Goal: Communication & Community: Ask a question

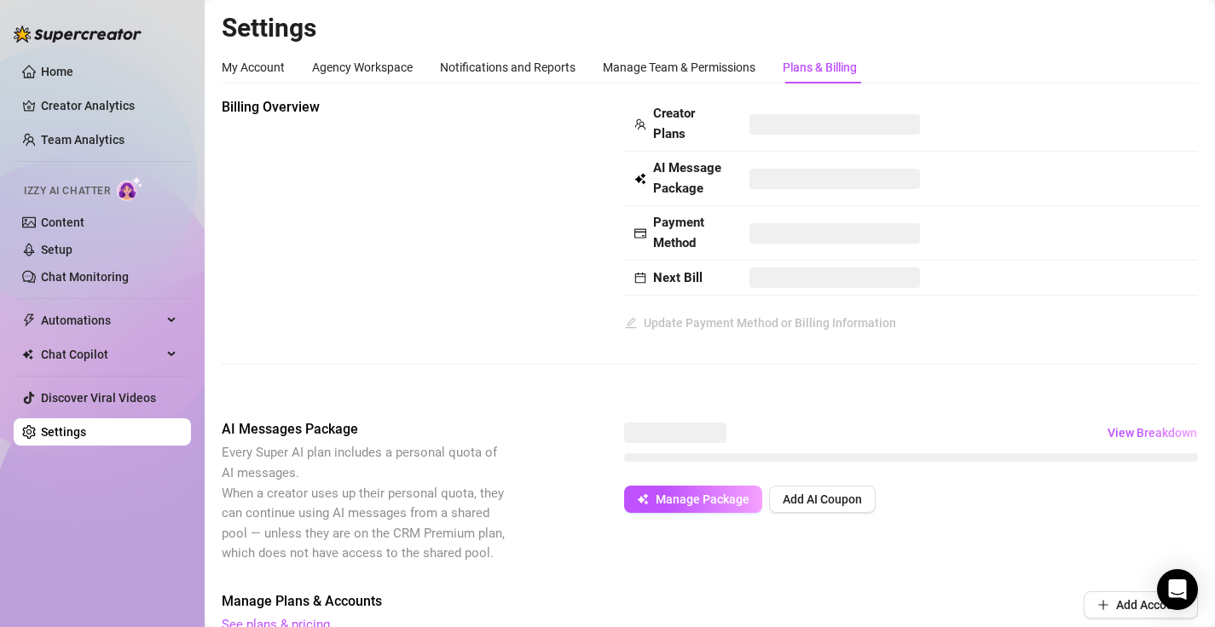
scroll to position [81, 0]
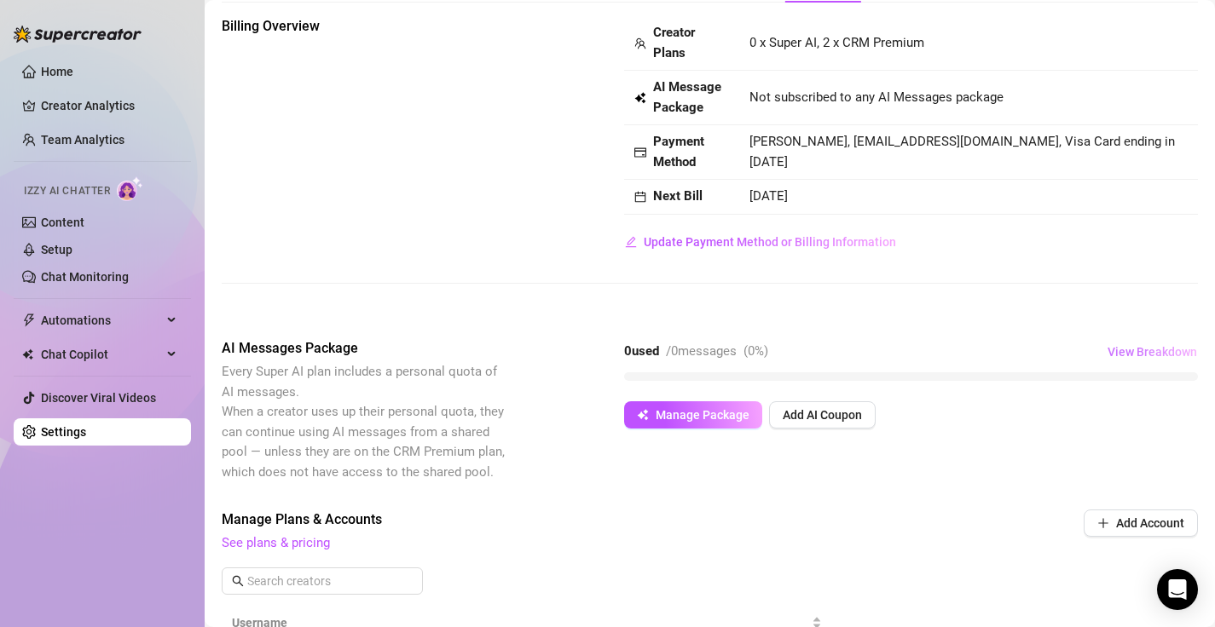
click at [1167, 345] on span "View Breakdown" at bounding box center [1152, 352] width 90 height 14
click at [1148, 360] on button "View Breakdown" at bounding box center [1151, 351] width 91 height 27
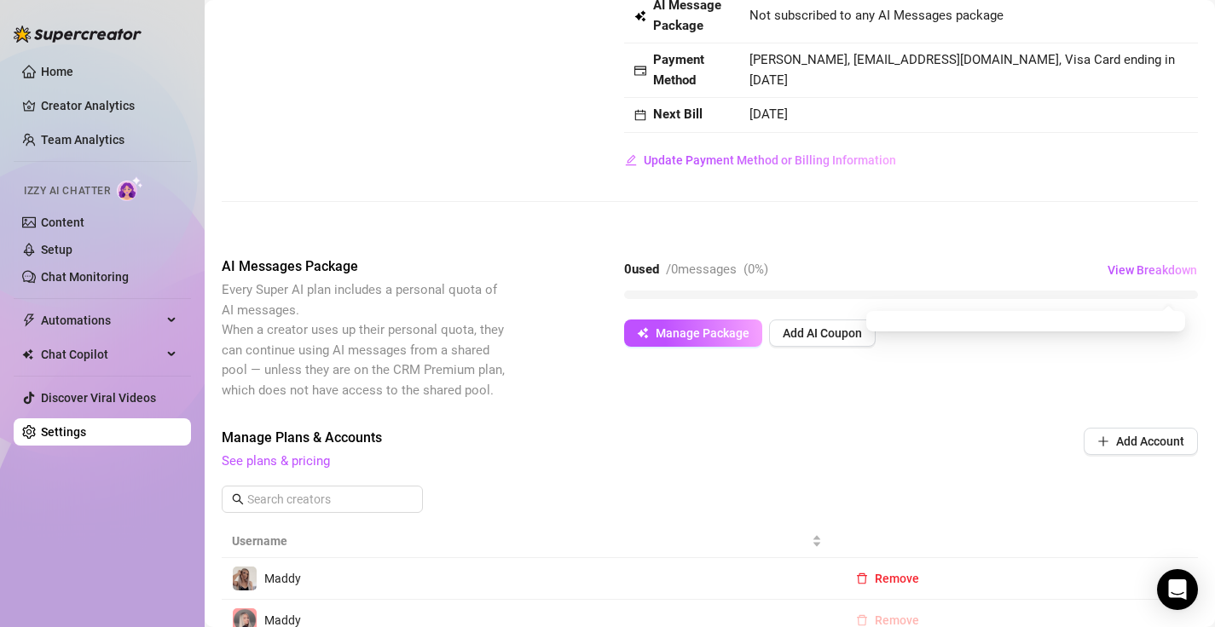
scroll to position [101, 0]
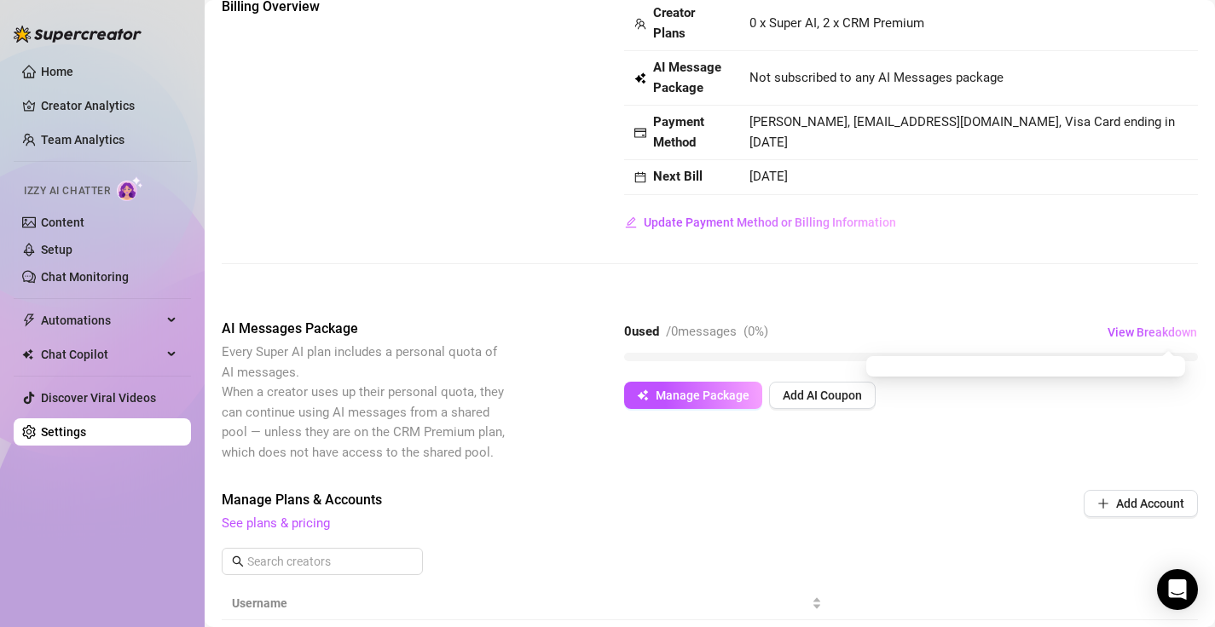
click at [689, 355] on div at bounding box center [911, 357] width 574 height 9
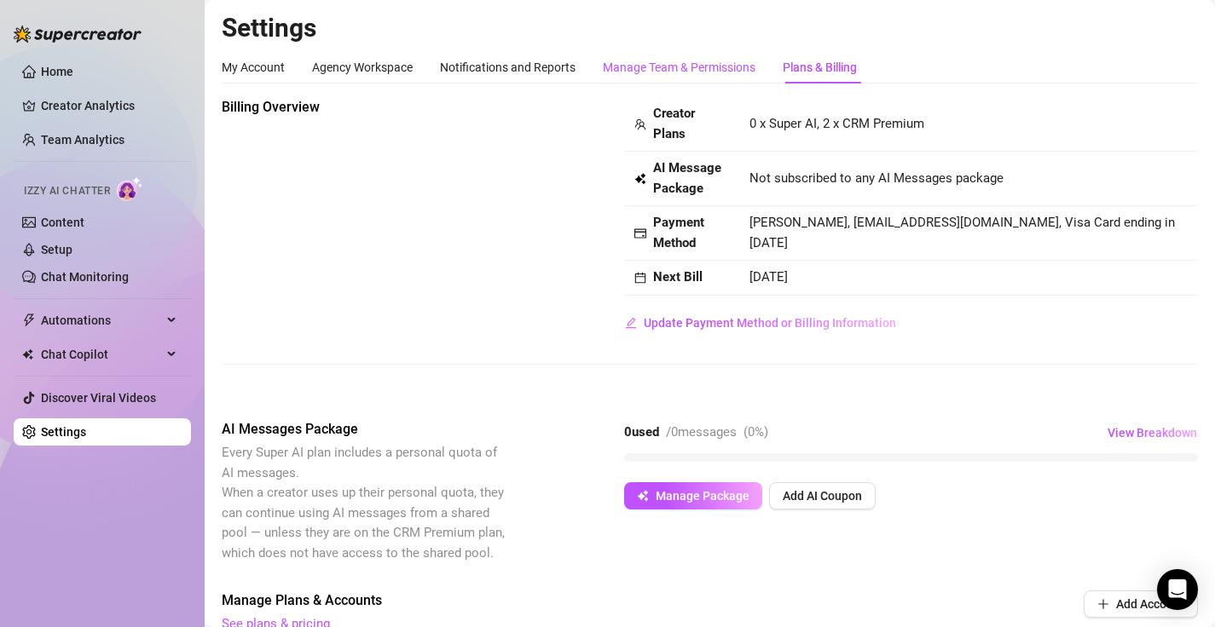
click at [649, 69] on div "Manage Team & Permissions" at bounding box center [679, 67] width 153 height 19
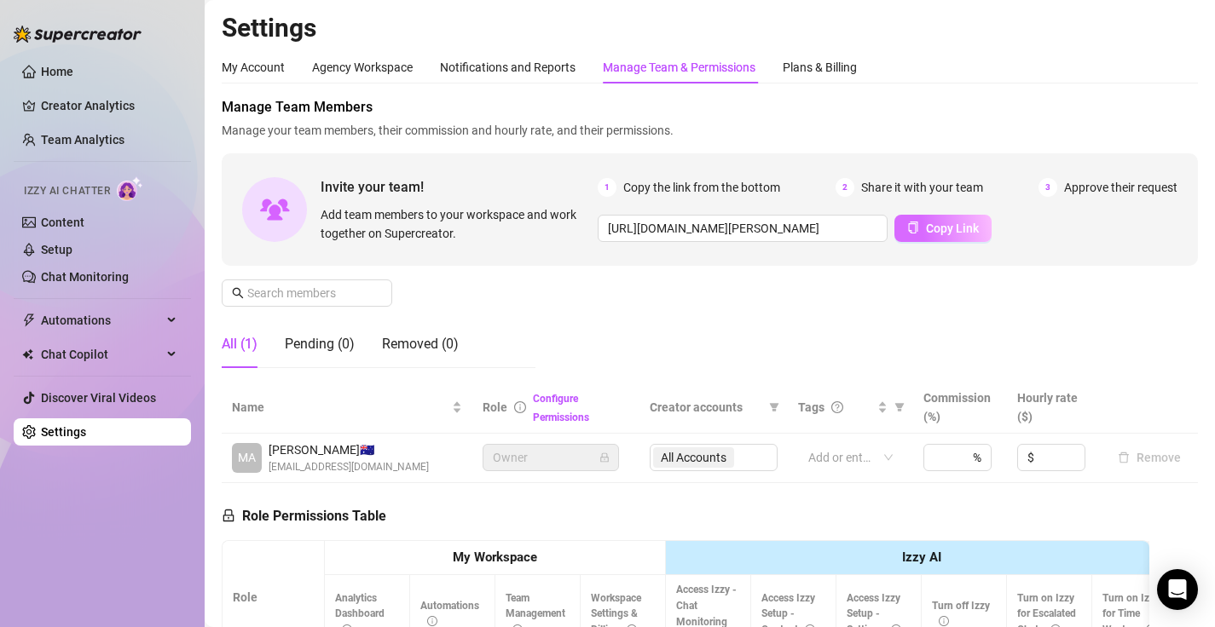
click at [923, 235] on button "Copy Link" at bounding box center [942, 228] width 97 height 27
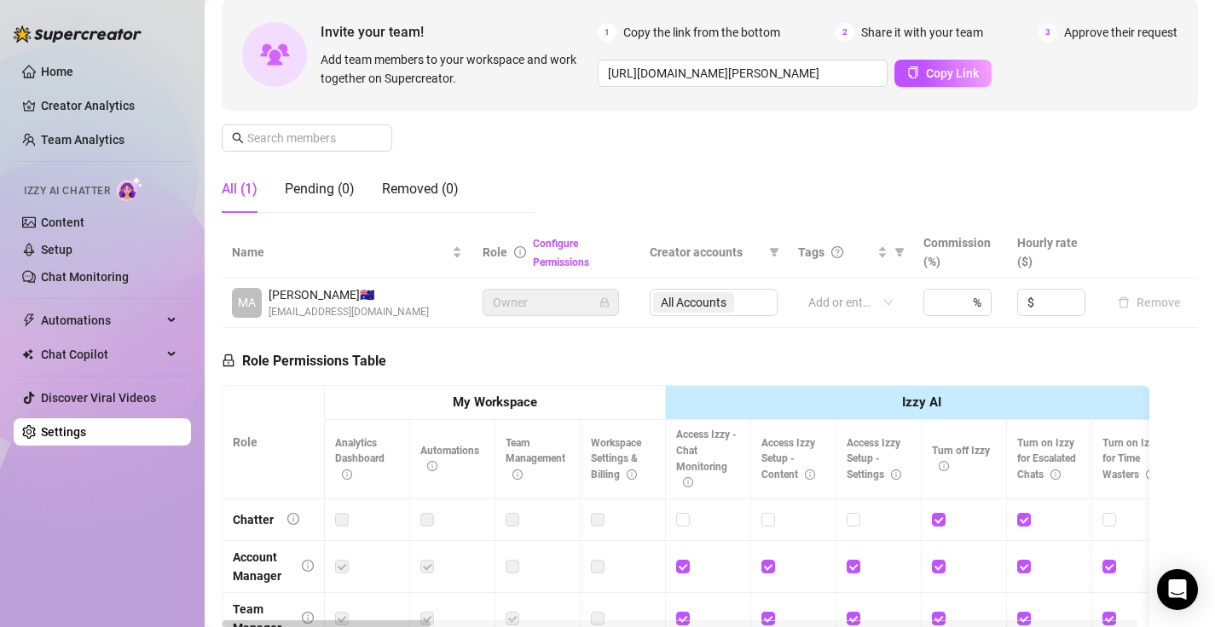
scroll to position [165, 0]
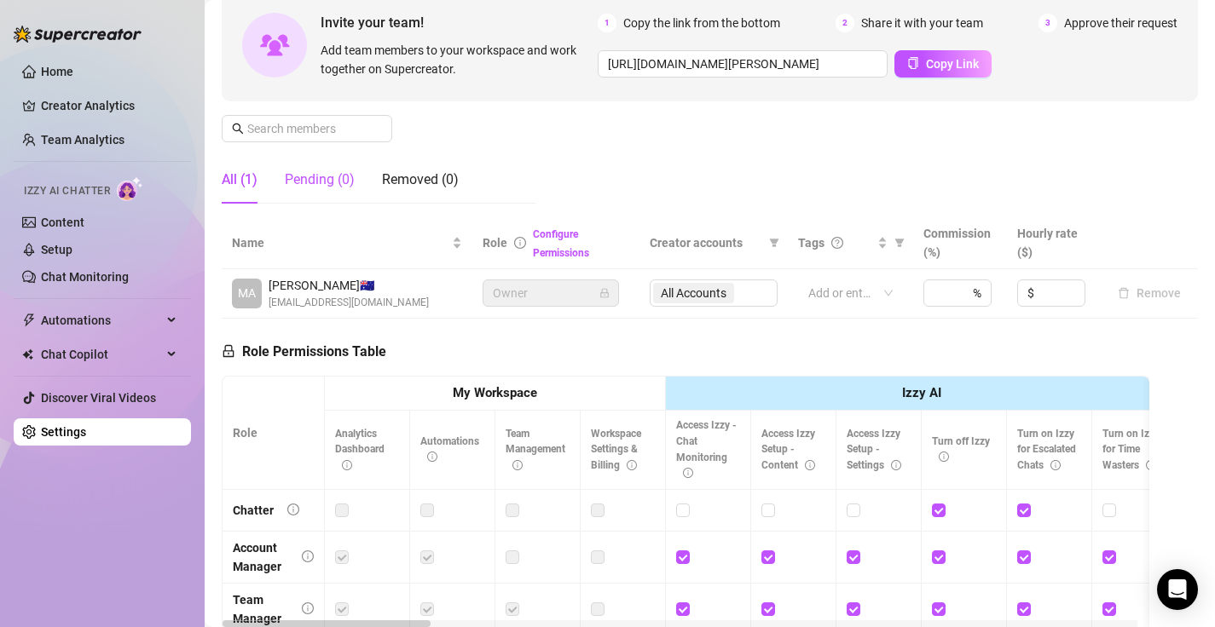
click at [338, 178] on div "Pending (0)" at bounding box center [320, 180] width 70 height 20
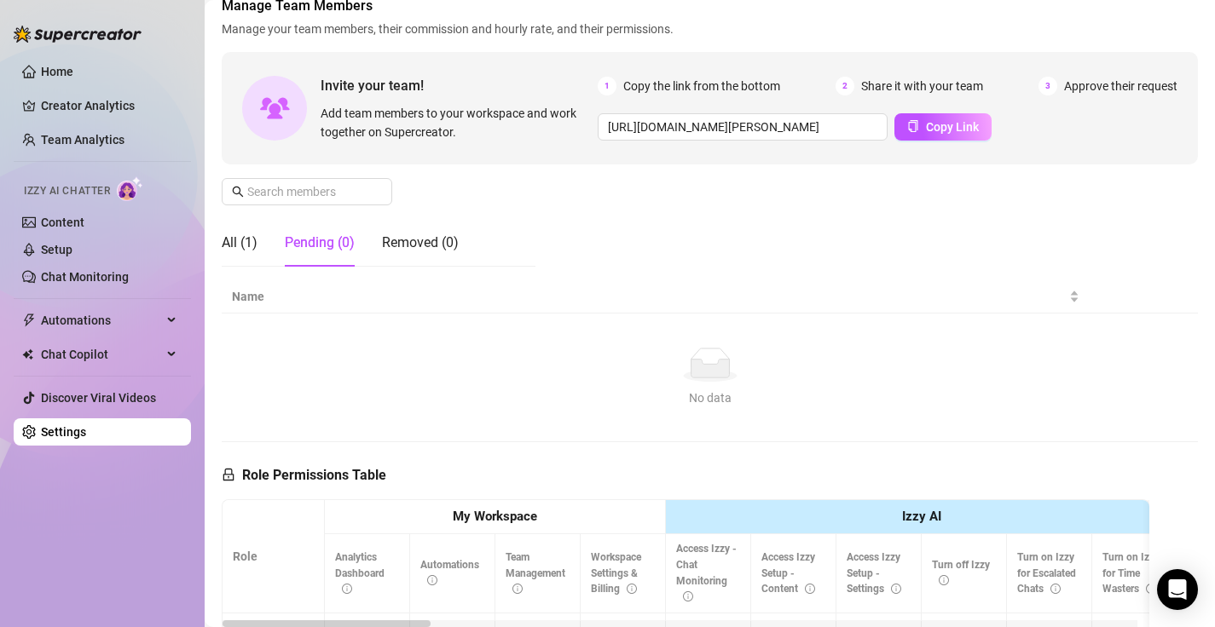
scroll to position [0, 0]
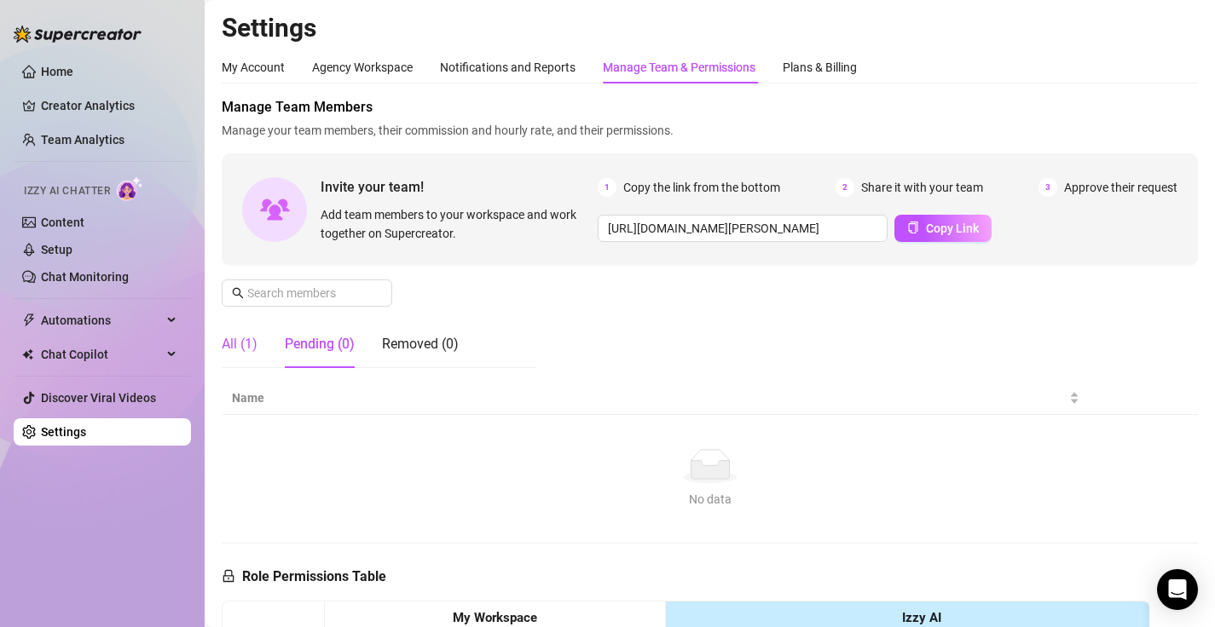
click at [231, 354] on div "All (1)" at bounding box center [240, 344] width 36 height 20
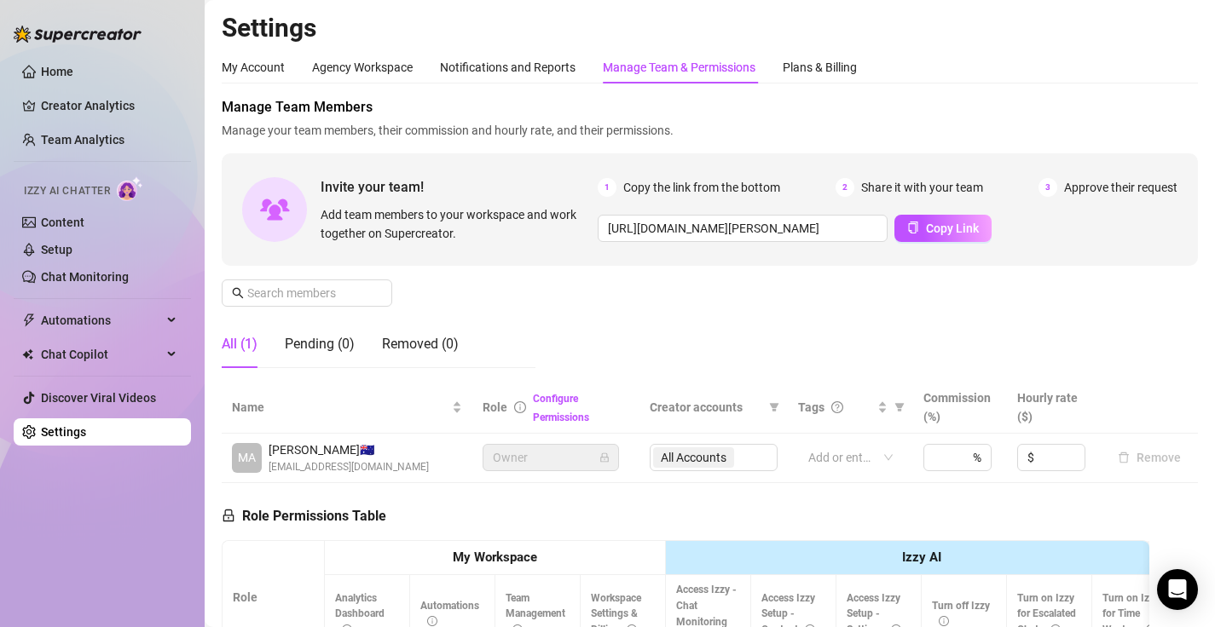
click at [576, 321] on div "Manage Team Members Manage your team members, their commission and hourly rate,…" at bounding box center [710, 239] width 976 height 285
click at [353, 332] on div "Pending (0)" at bounding box center [320, 345] width 70 height 48
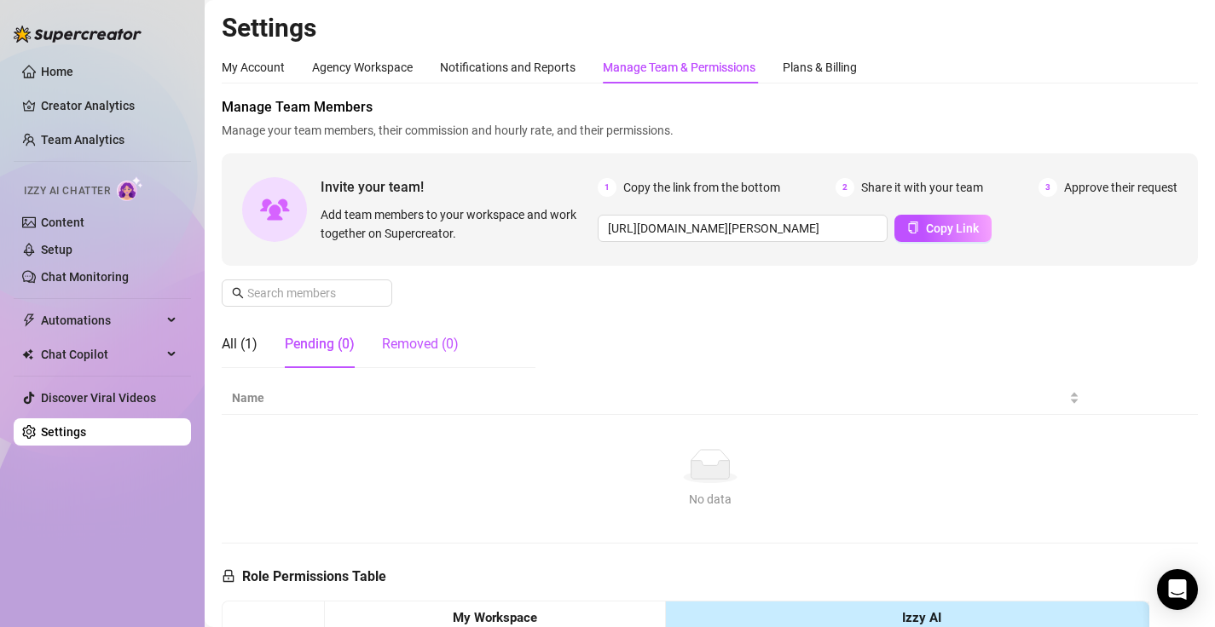
click at [414, 351] on div "Removed (0)" at bounding box center [420, 344] width 77 height 20
click at [263, 344] on div "All (1) Pending (0) Removed (0)" at bounding box center [340, 345] width 237 height 48
click at [251, 344] on div "All (1)" at bounding box center [240, 344] width 36 height 20
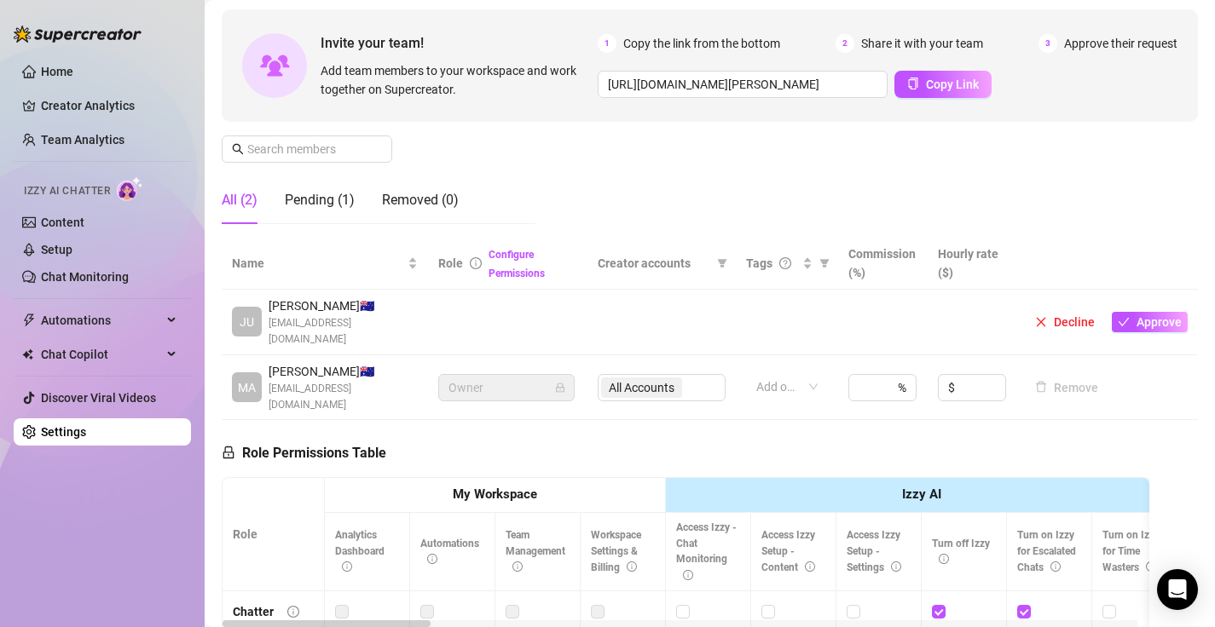
scroll to position [124, 0]
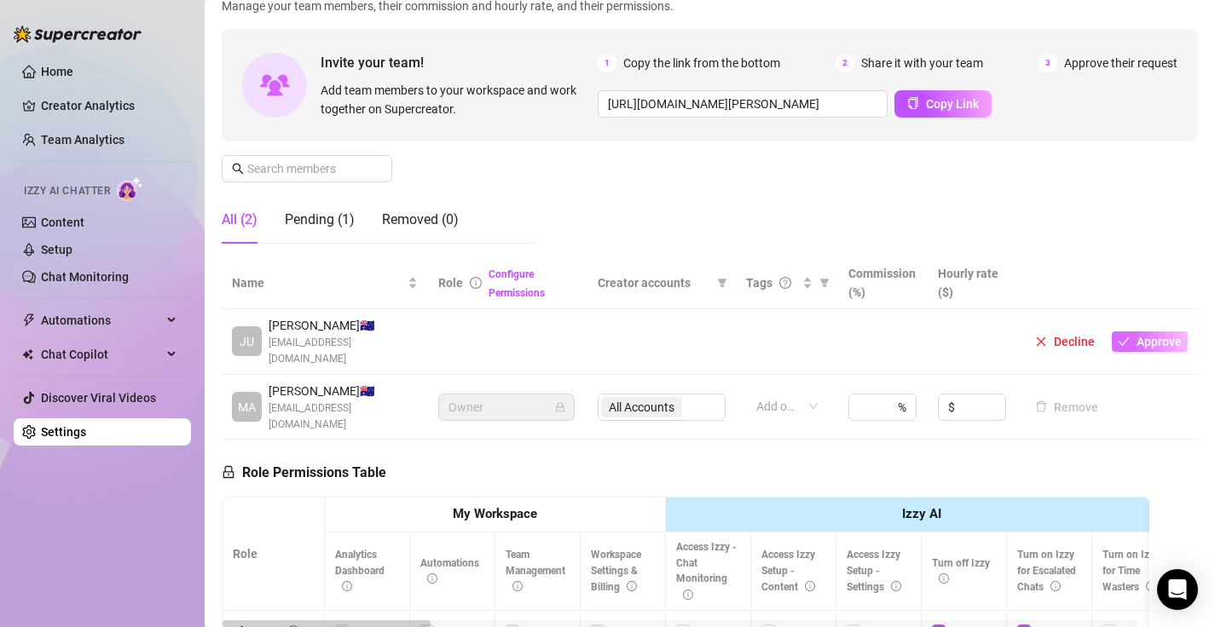
click at [1152, 335] on span "Approve" at bounding box center [1158, 342] width 45 height 14
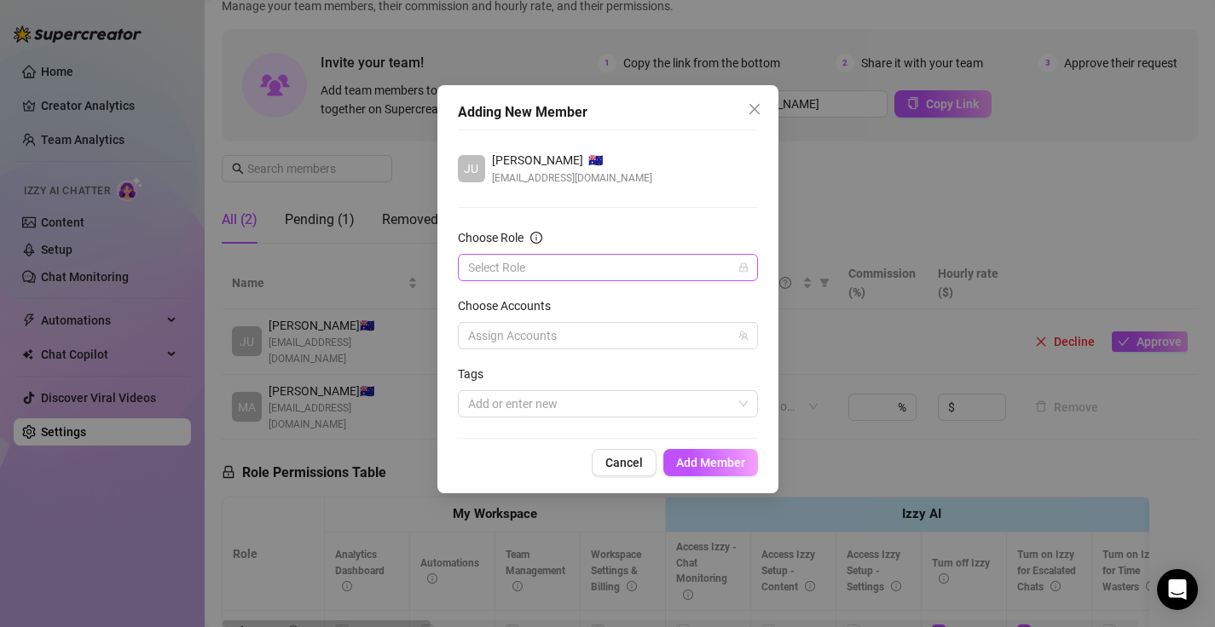
click at [585, 263] on input "Choose Role" at bounding box center [600, 268] width 264 height 26
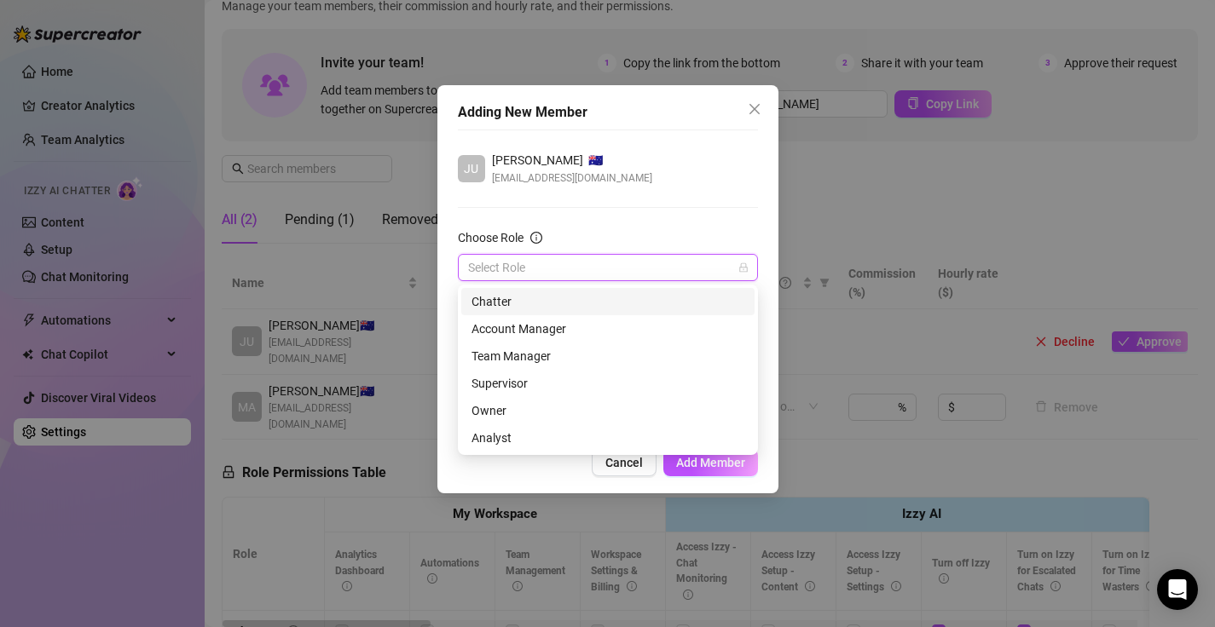
click at [563, 309] on div "Chatter" at bounding box center [607, 301] width 273 height 19
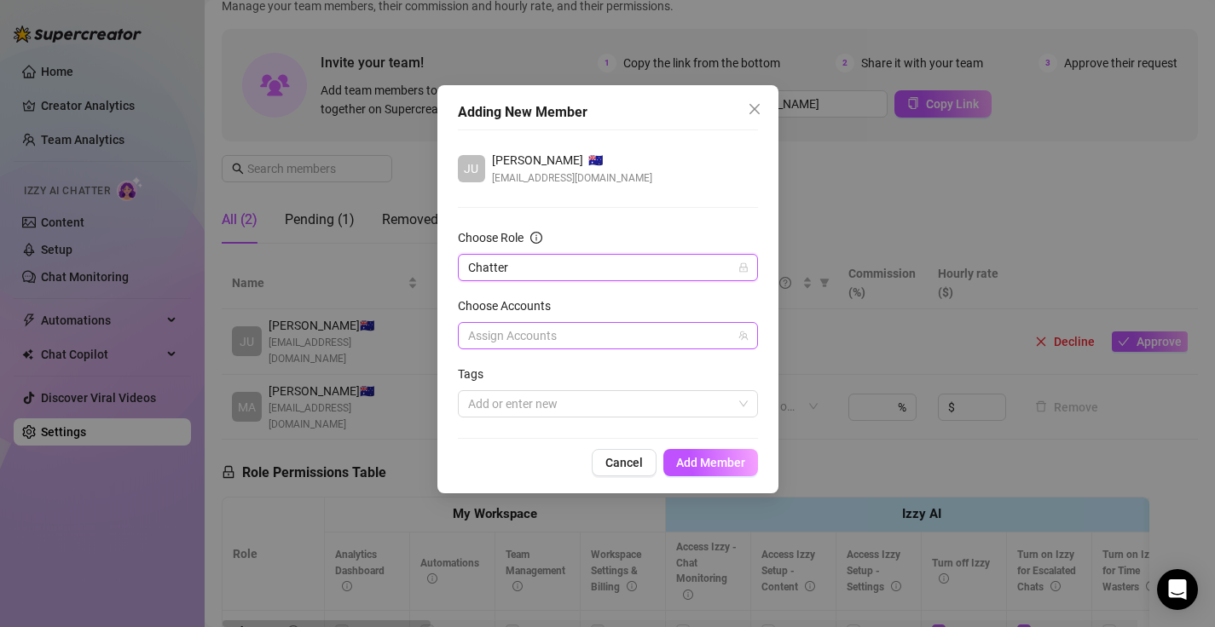
click at [586, 331] on div at bounding box center [598, 336] width 275 height 24
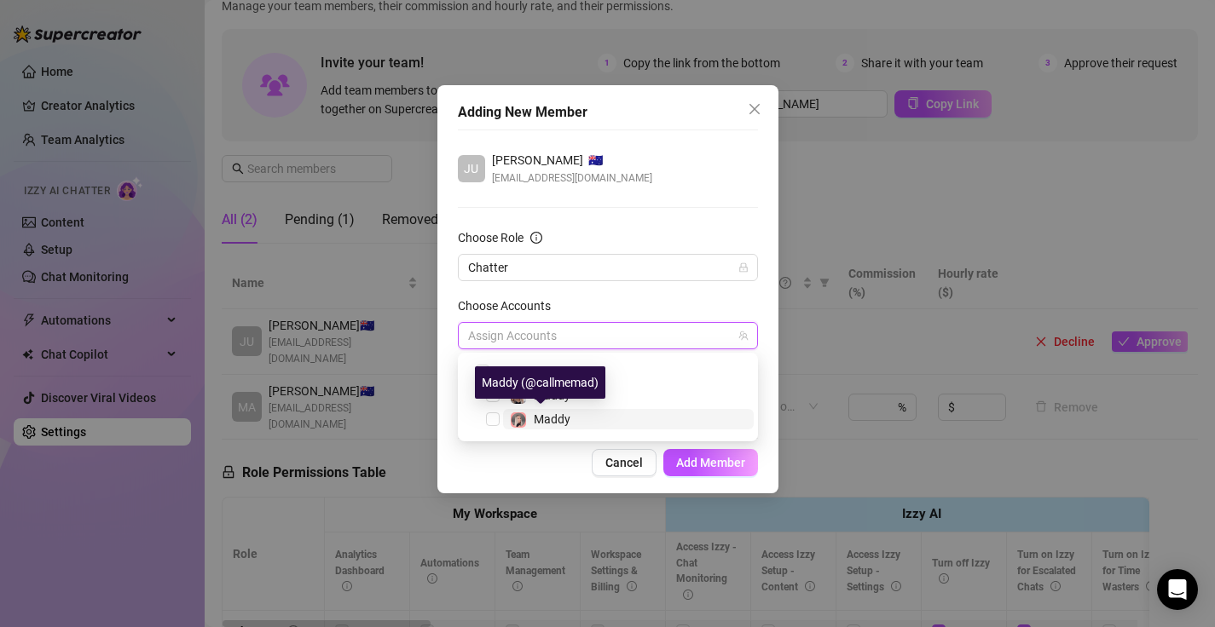
click at [546, 417] on span "Maddy" at bounding box center [552, 420] width 37 height 14
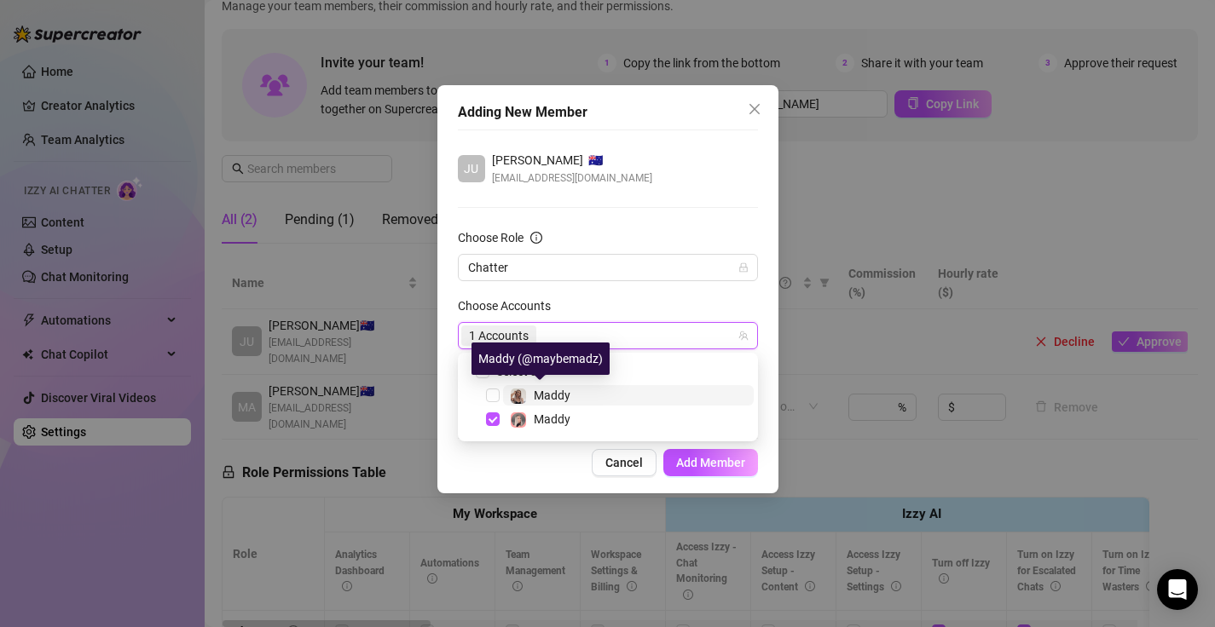
click at [558, 400] on span "Maddy️" at bounding box center [552, 396] width 37 height 14
checkbox input "true"
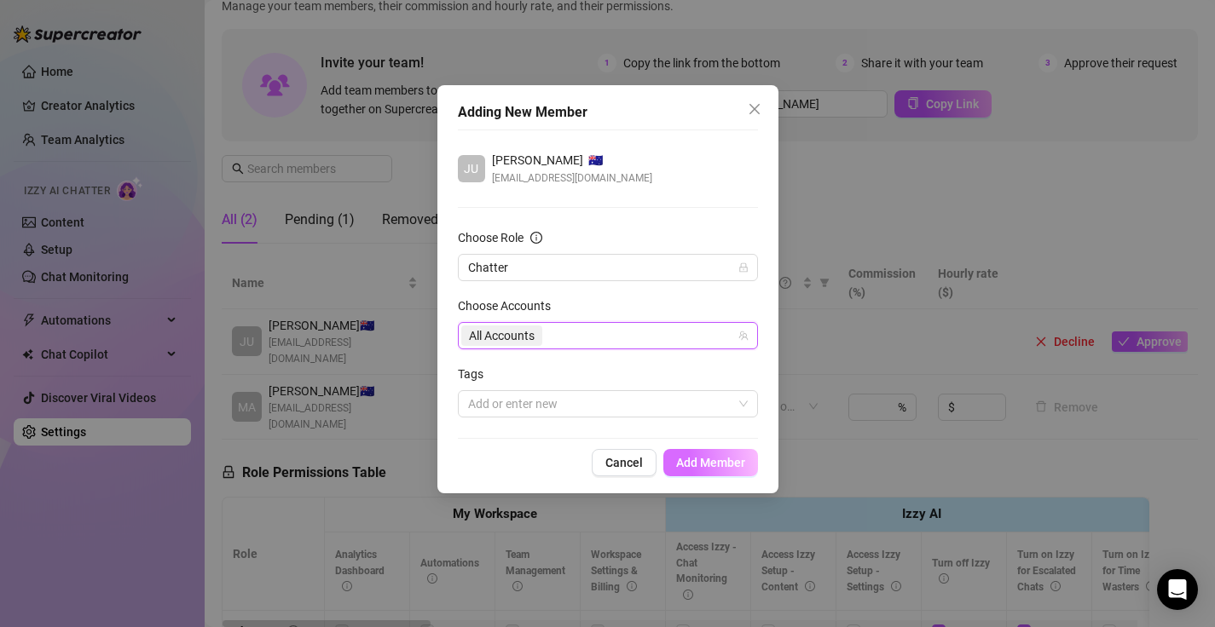
click at [679, 467] on span "Add Member" at bounding box center [710, 463] width 69 height 14
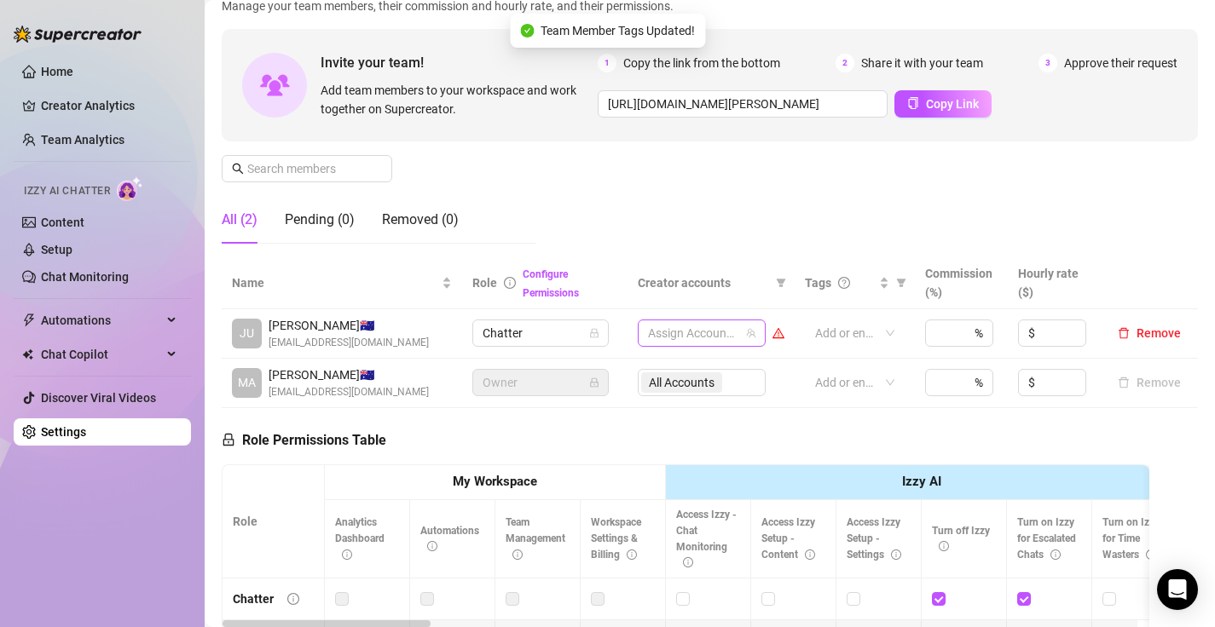
click at [747, 335] on icon "team" at bounding box center [751, 333] width 9 height 9
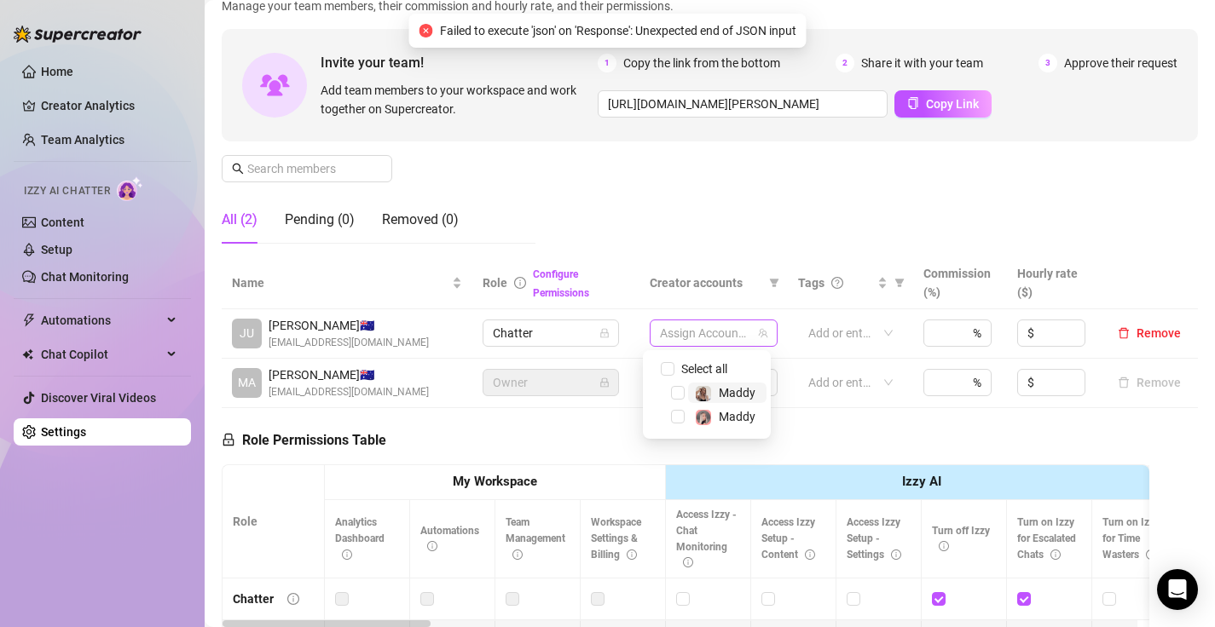
click at [704, 326] on div at bounding box center [704, 333] width 103 height 24
click at [715, 416] on div "Maddy" at bounding box center [725, 417] width 61 height 20
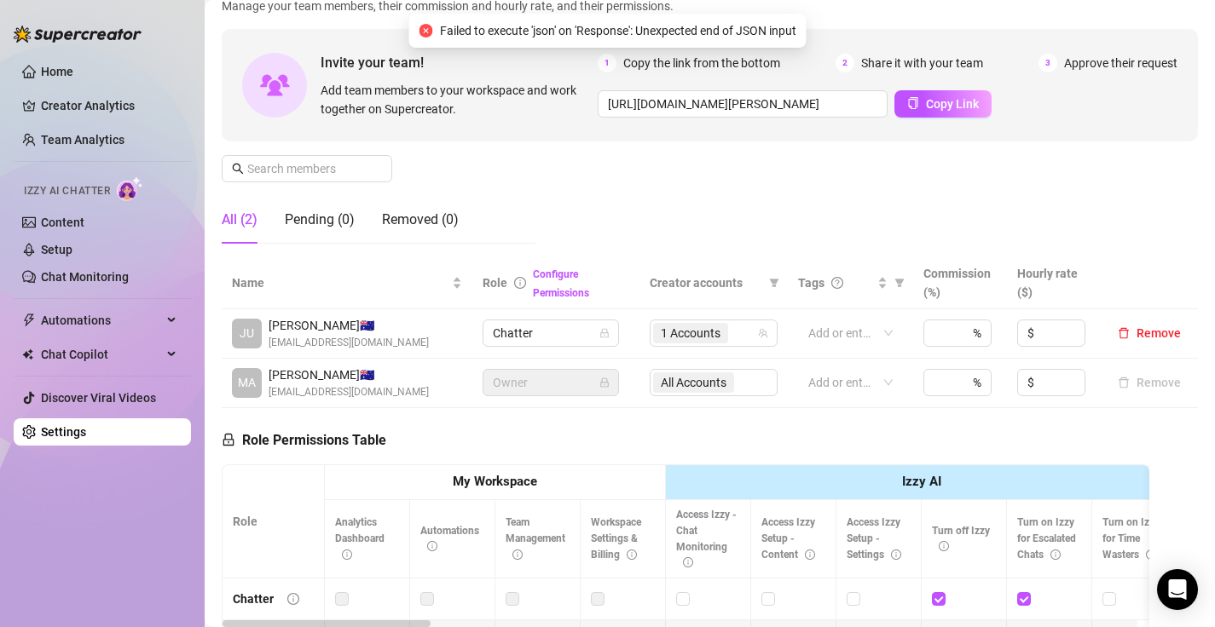
scroll to position [52, 0]
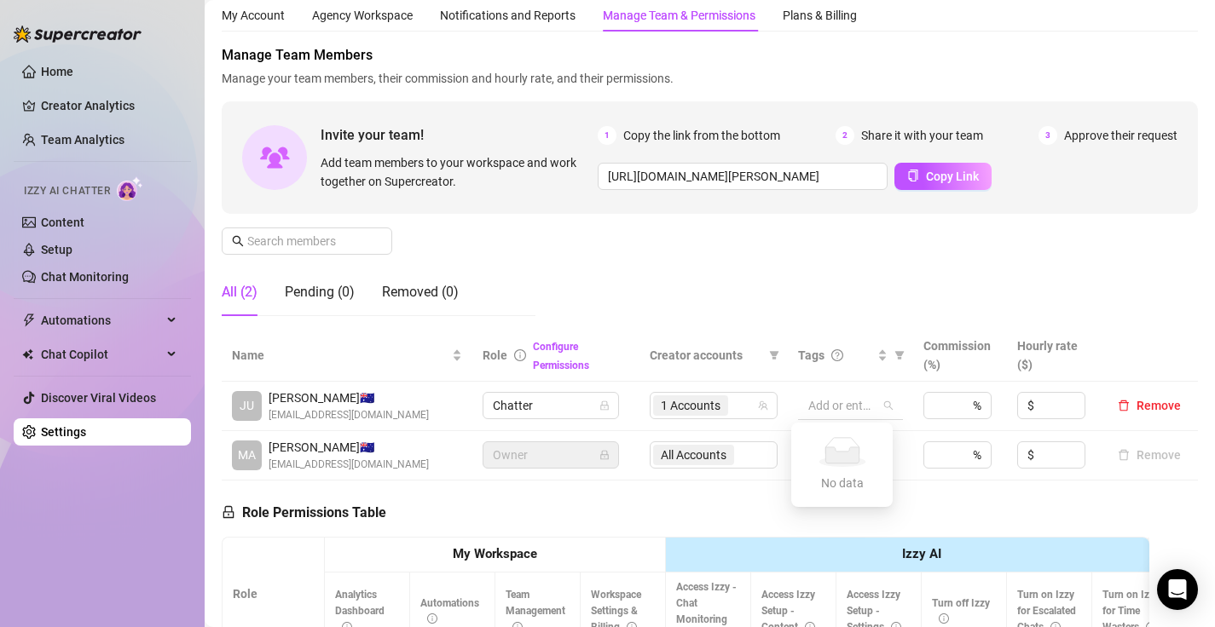
click at [857, 407] on div at bounding box center [840, 406] width 79 height 24
click at [760, 321] on div "Manage Team Members Manage your team members, their commission and hourly rate,…" at bounding box center [710, 187] width 976 height 285
click at [101, 400] on link "Discover Viral Videos" at bounding box center [98, 398] width 115 height 14
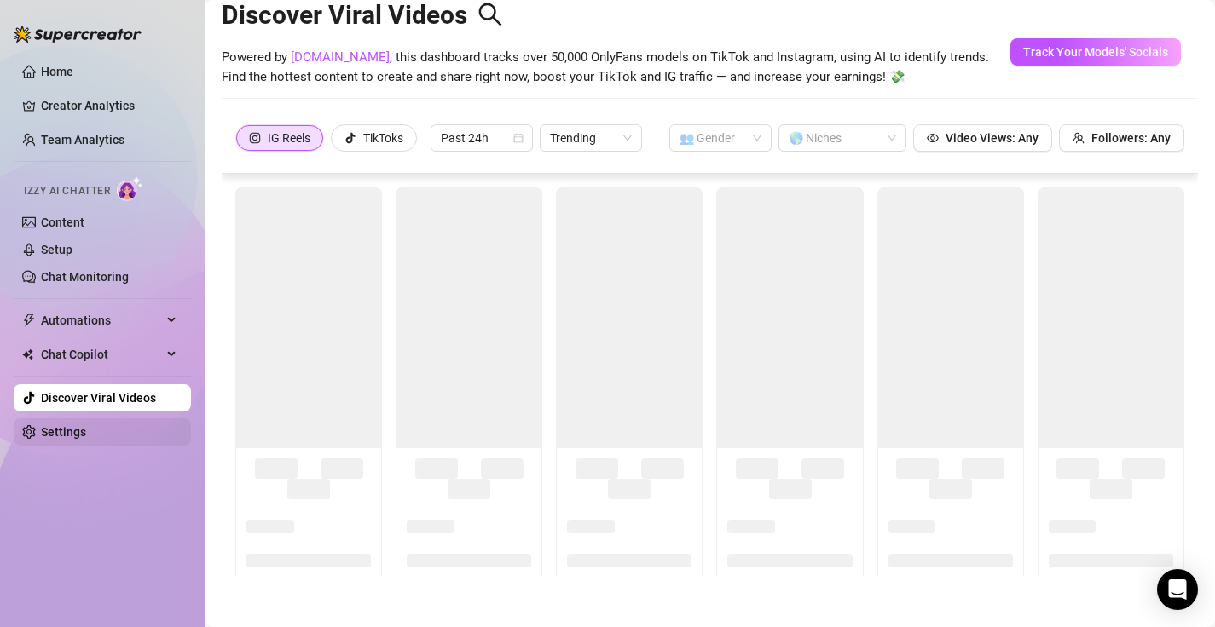
click at [86, 436] on link "Settings" at bounding box center [63, 432] width 45 height 14
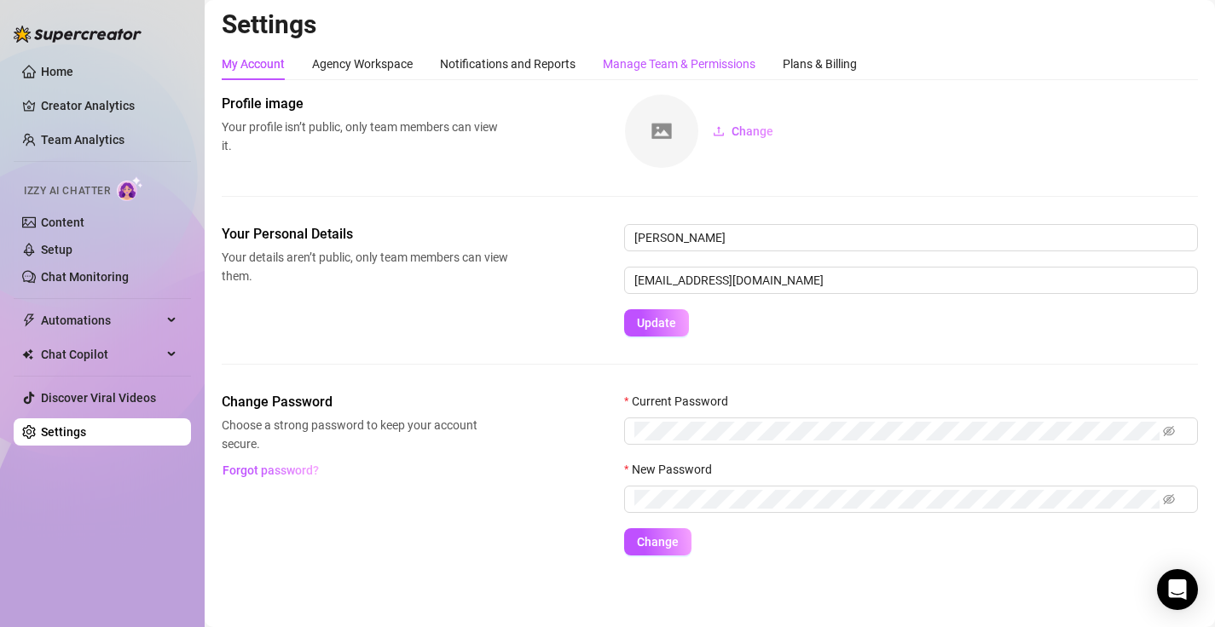
click at [660, 61] on div "Manage Team & Permissions" at bounding box center [679, 64] width 153 height 19
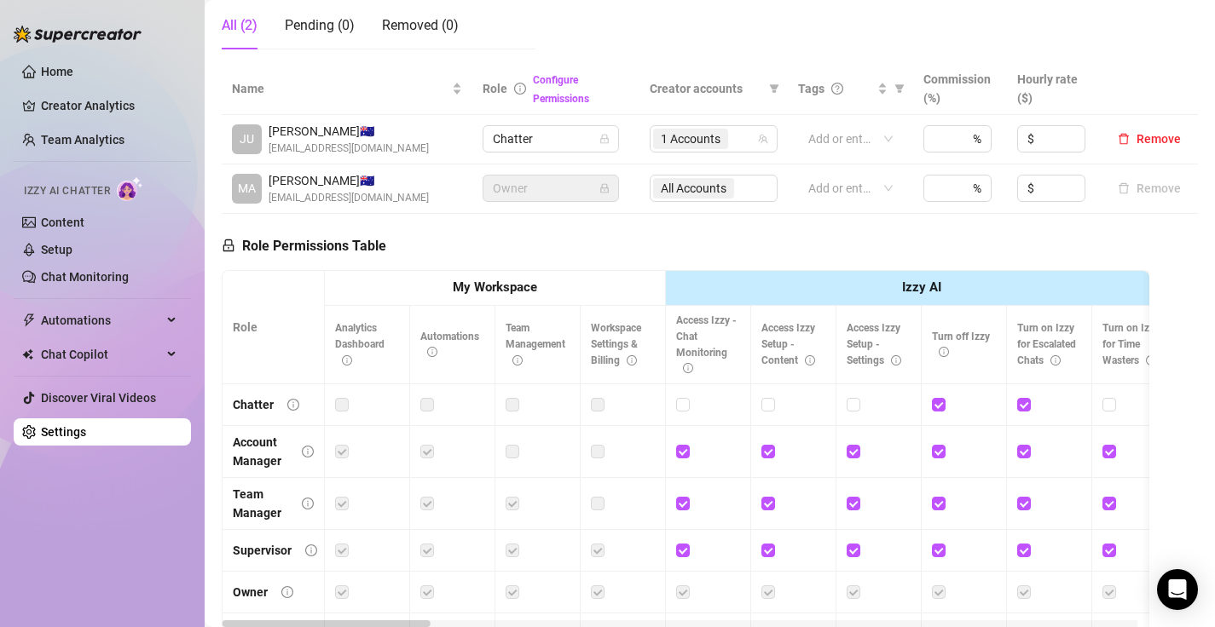
scroll to position [321, 0]
click at [359, 132] on span "[PERSON_NAME] 🇦🇺" at bounding box center [349, 129] width 160 height 19
click at [537, 102] on link "Configure Permissions" at bounding box center [561, 87] width 56 height 31
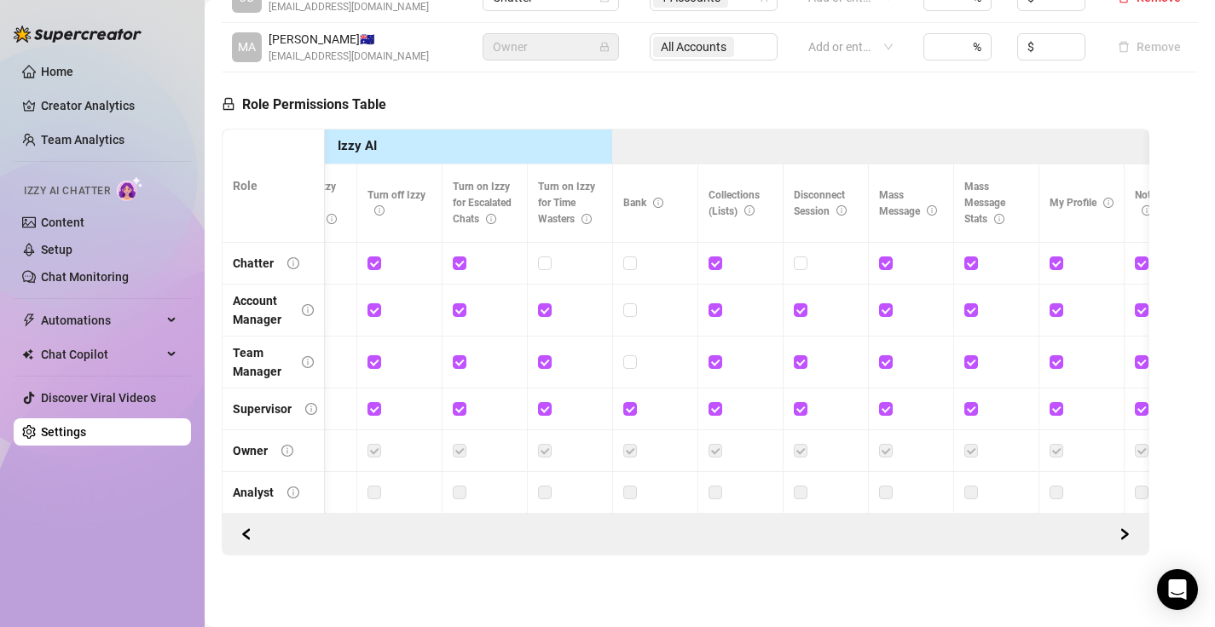
scroll to position [0, 614]
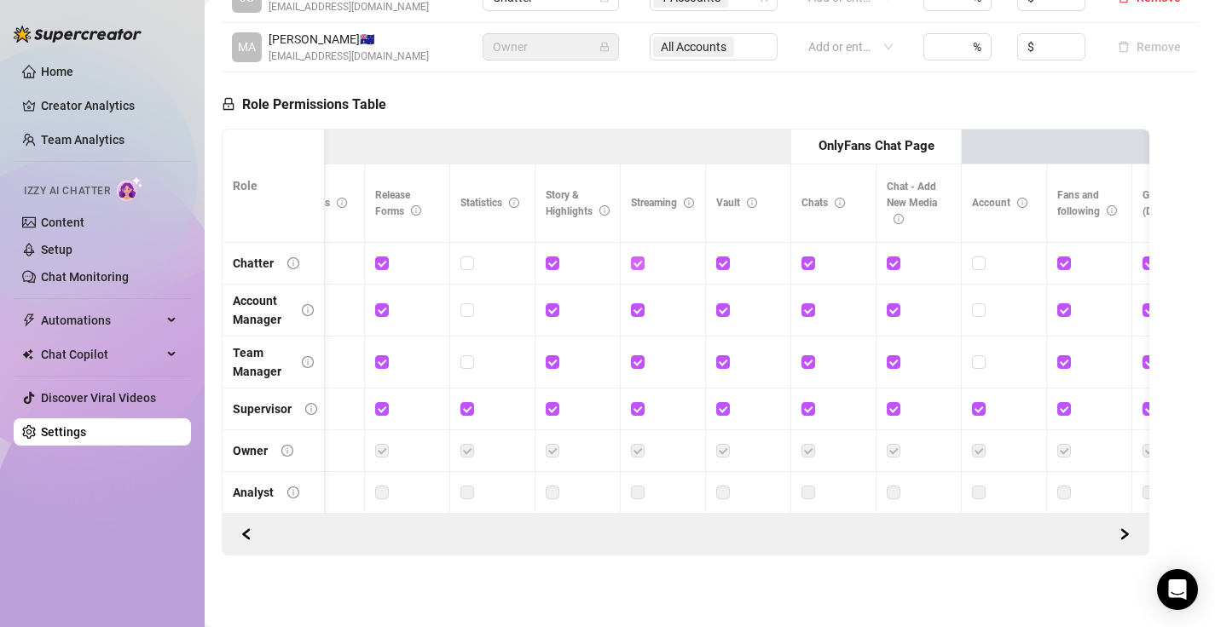
click at [635, 257] on input "checkbox" at bounding box center [637, 263] width 12 height 12
checkbox input "false"
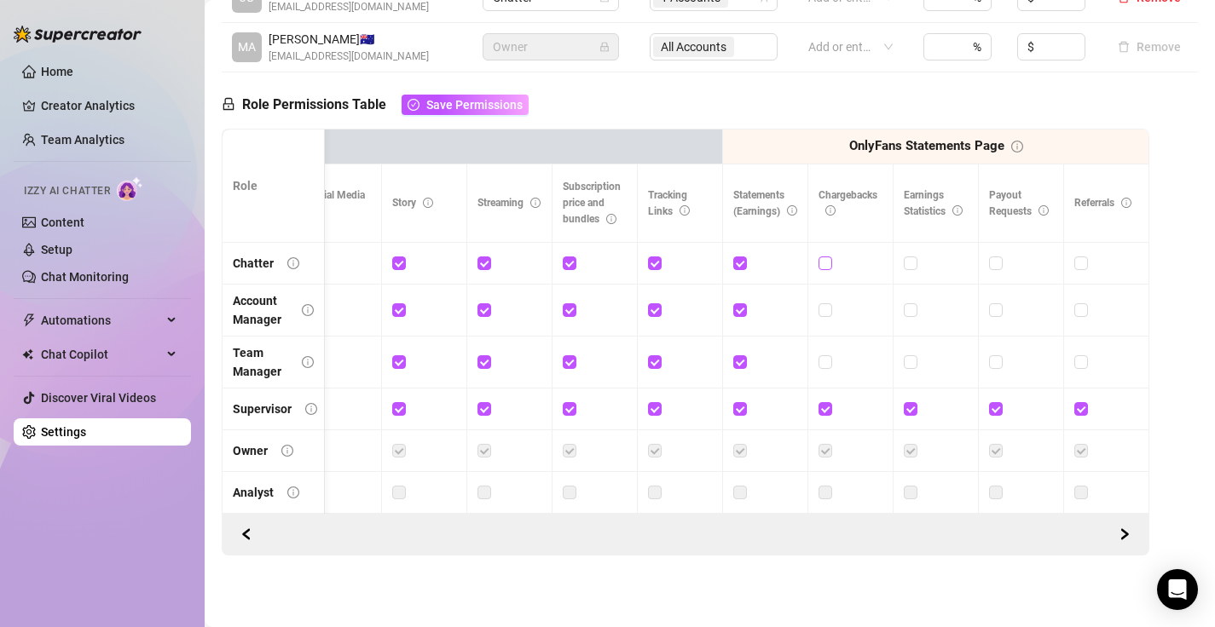
click at [818, 257] on input "checkbox" at bounding box center [824, 263] width 12 height 12
checkbox input "true"
click at [904, 257] on span at bounding box center [911, 264] width 14 height 14
click at [904, 257] on input "checkbox" at bounding box center [910, 263] width 12 height 12
checkbox input "true"
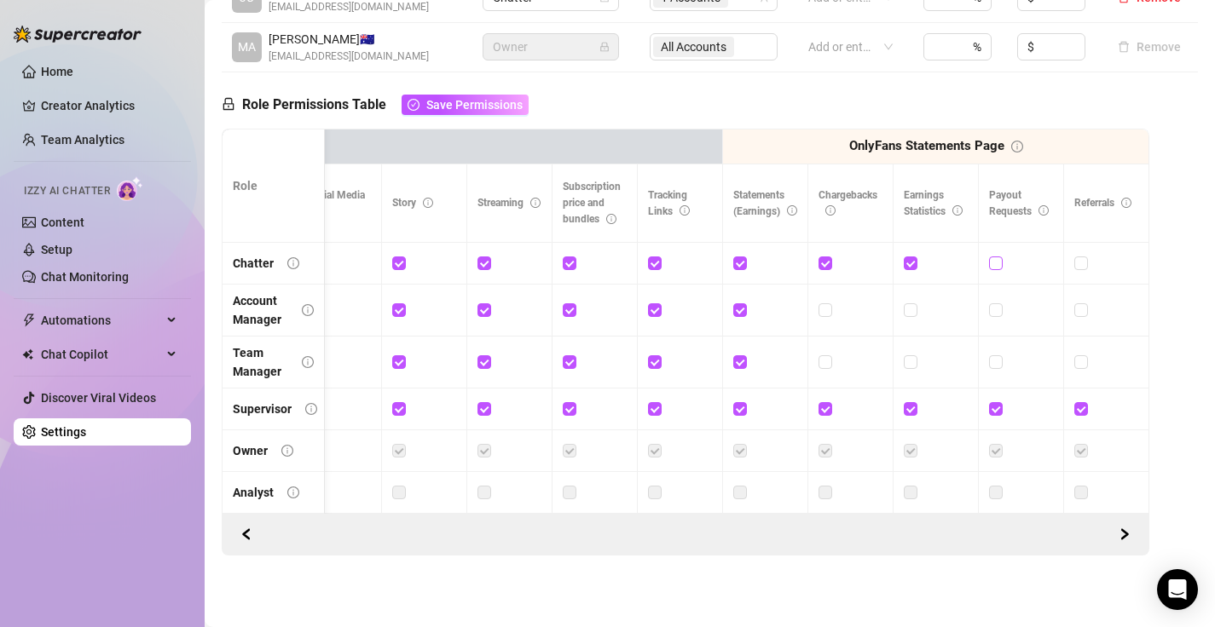
click at [989, 257] on input "checkbox" at bounding box center [995, 263] width 12 height 12
checkbox input "true"
click at [1074, 257] on input "checkbox" at bounding box center [1080, 263] width 12 height 12
checkbox input "true"
click at [989, 257] on input "checkbox" at bounding box center [995, 263] width 12 height 12
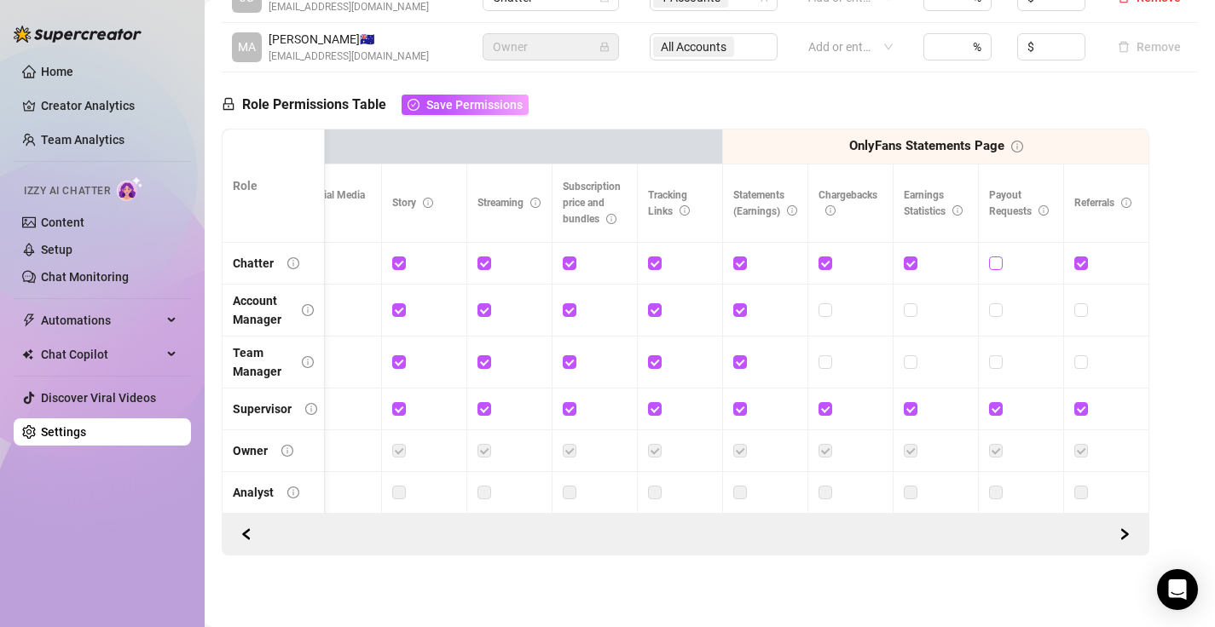
click at [989, 257] on input "checkbox" at bounding box center [995, 263] width 12 height 12
checkbox input "true"
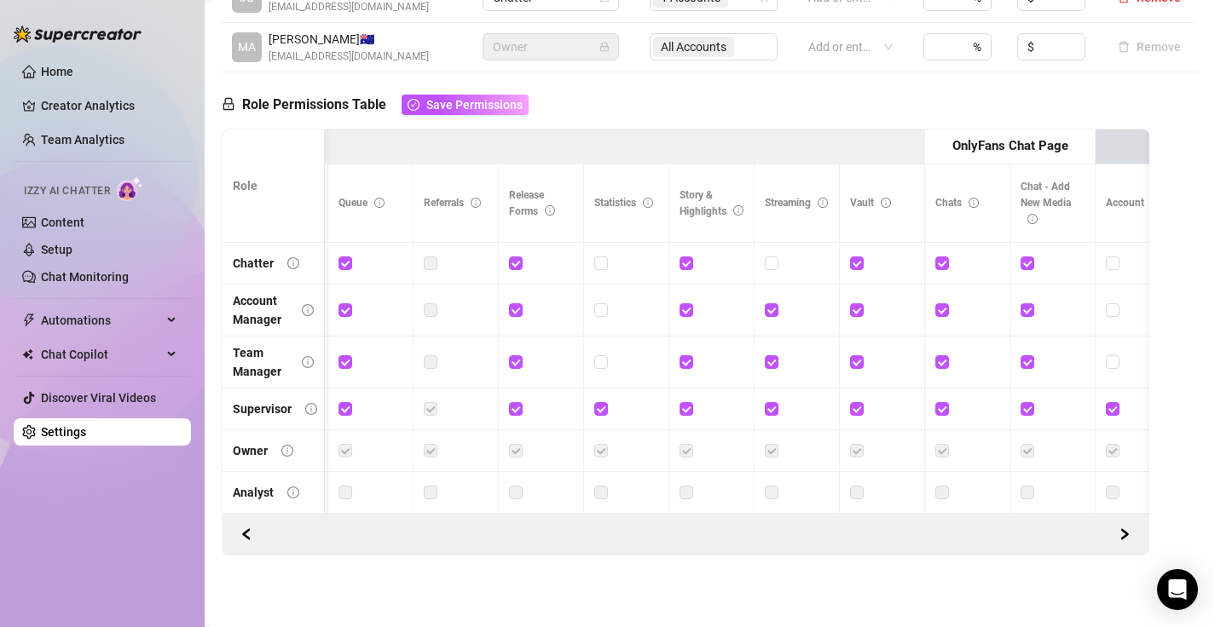
click at [607, 254] on div at bounding box center [626, 263] width 64 height 19
click at [595, 257] on input "checkbox" at bounding box center [600, 263] width 12 height 12
checkbox input "true"
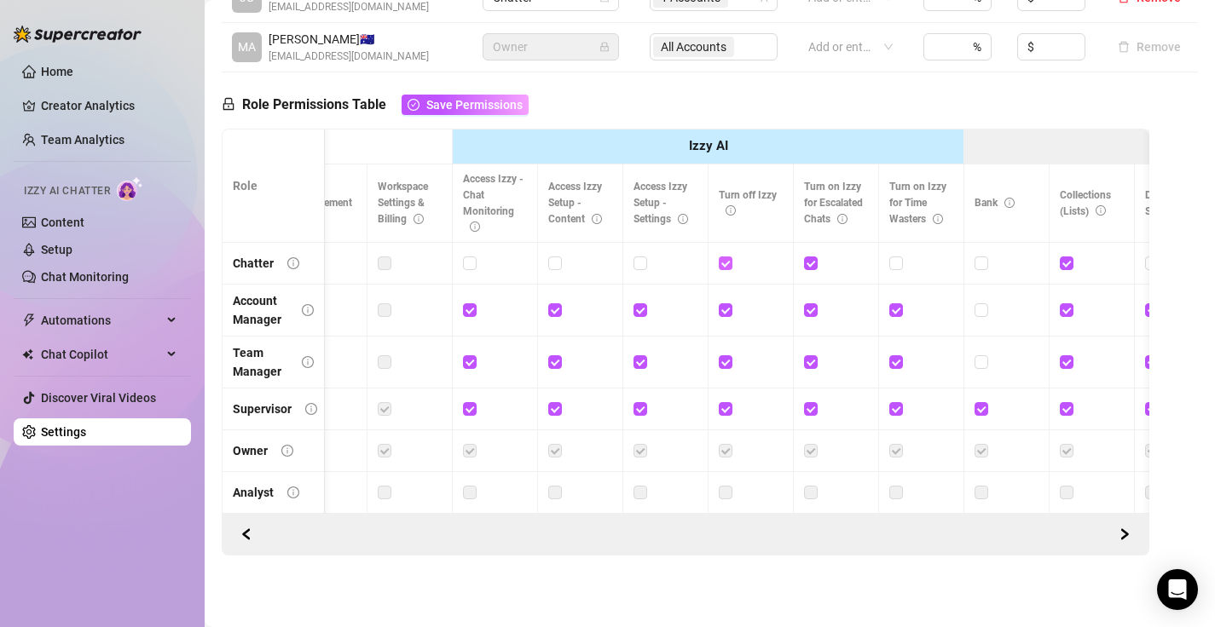
click at [728, 257] on input "checkbox" at bounding box center [725, 263] width 12 height 12
checkbox input "true"
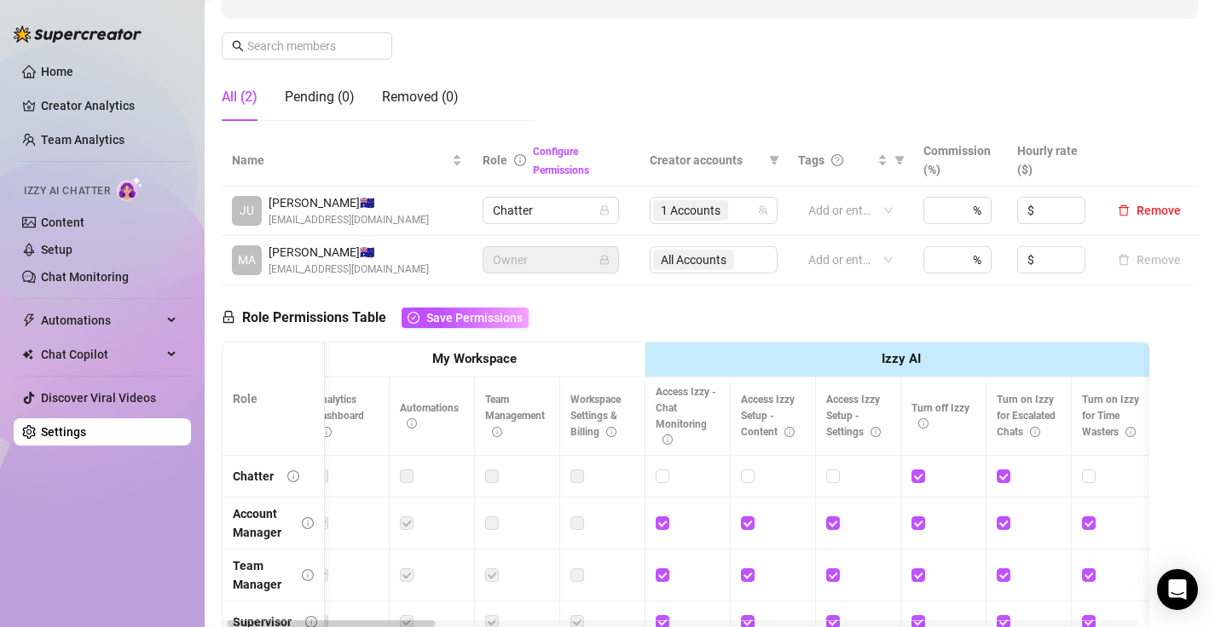
click at [535, 232] on td "Chatter" at bounding box center [556, 211] width 168 height 49
click at [73, 78] on link "Home" at bounding box center [57, 72] width 32 height 14
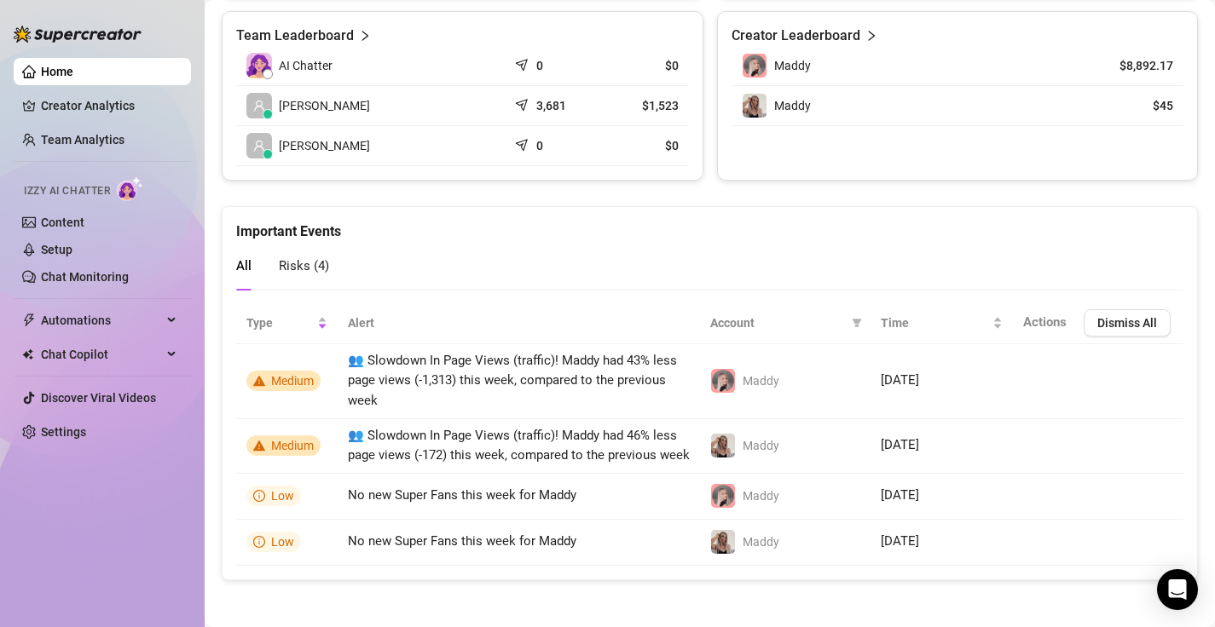
scroll to position [844, 0]
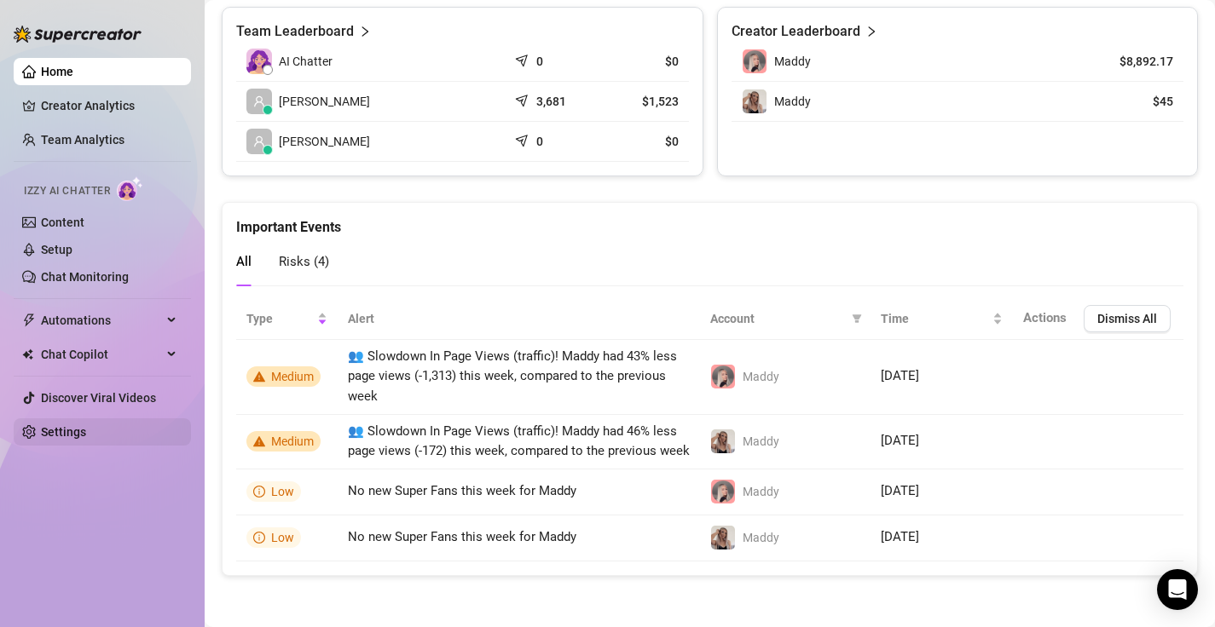
click at [86, 430] on link "Settings" at bounding box center [63, 432] width 45 height 14
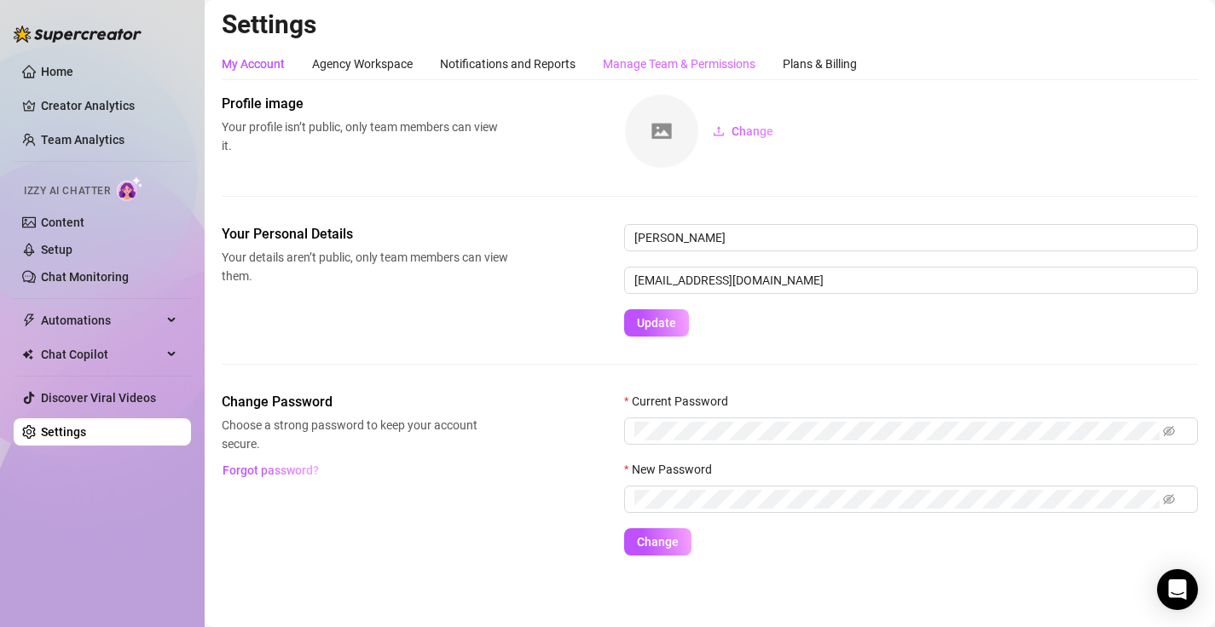
scroll to position [4, 0]
click at [827, 65] on div "Plans & Billing" at bounding box center [820, 64] width 74 height 19
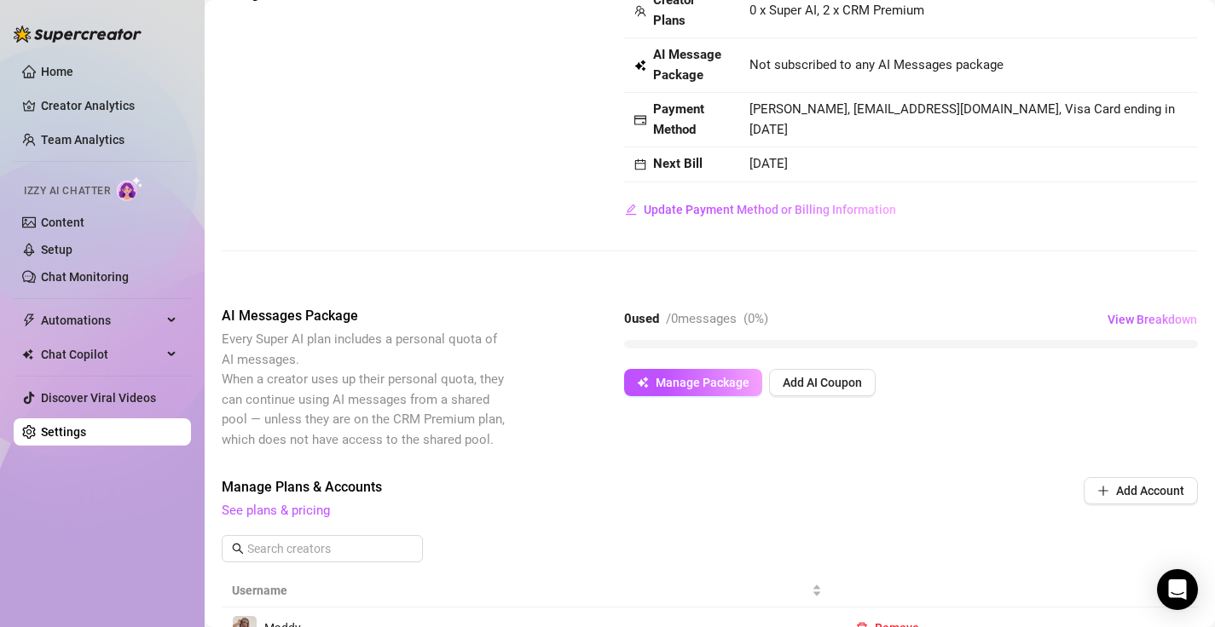
scroll to position [118, 0]
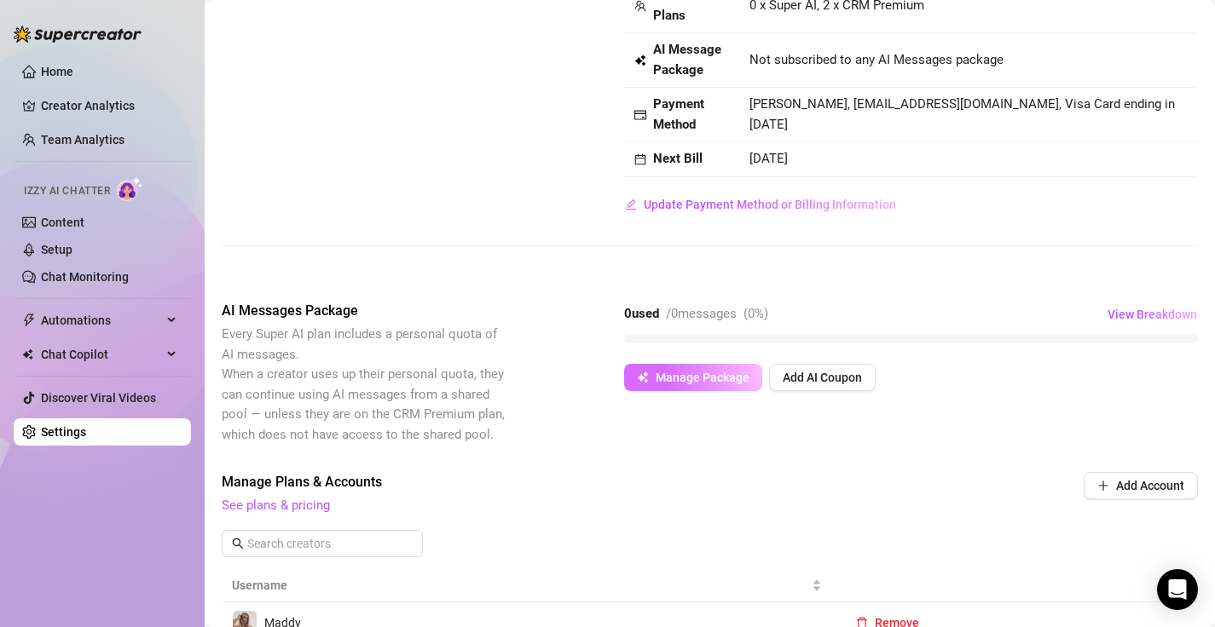
click at [706, 376] on span "Manage Package" at bounding box center [703, 378] width 94 height 14
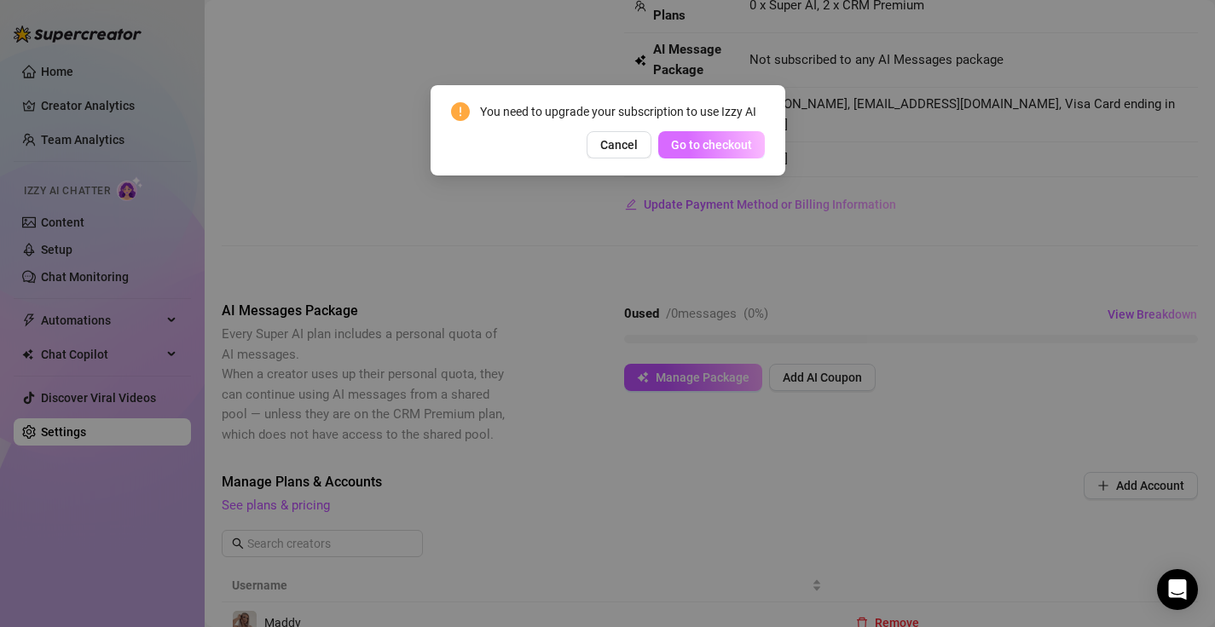
click at [697, 151] on span "Go to checkout" at bounding box center [711, 145] width 81 height 14
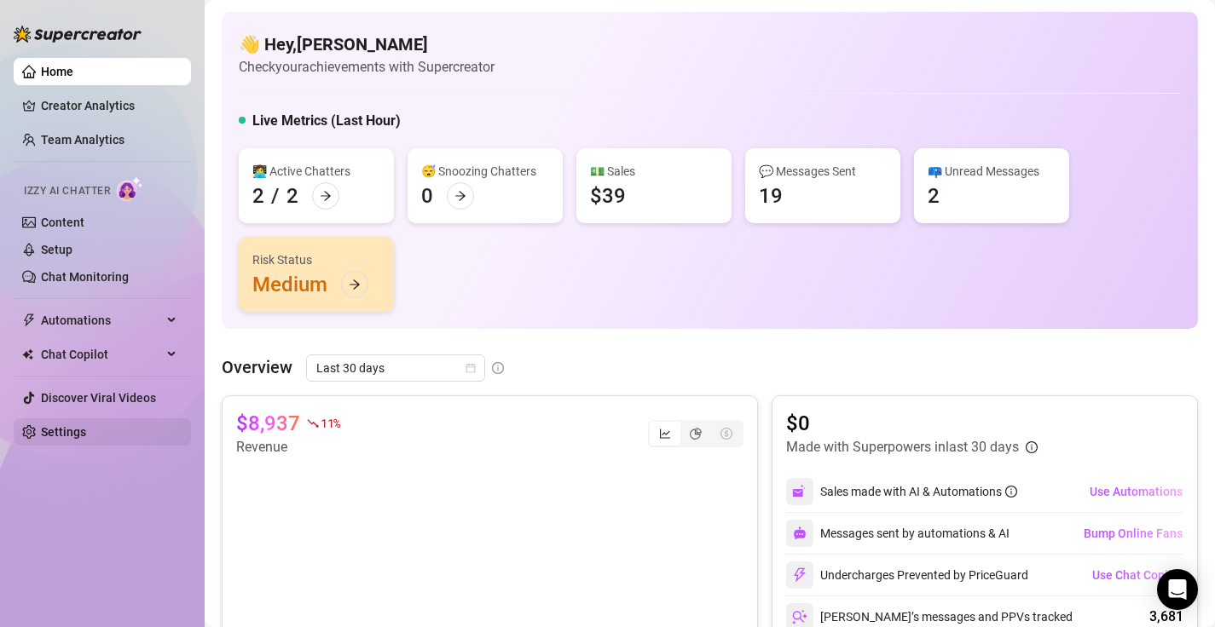
click at [86, 439] on link "Settings" at bounding box center [63, 432] width 45 height 14
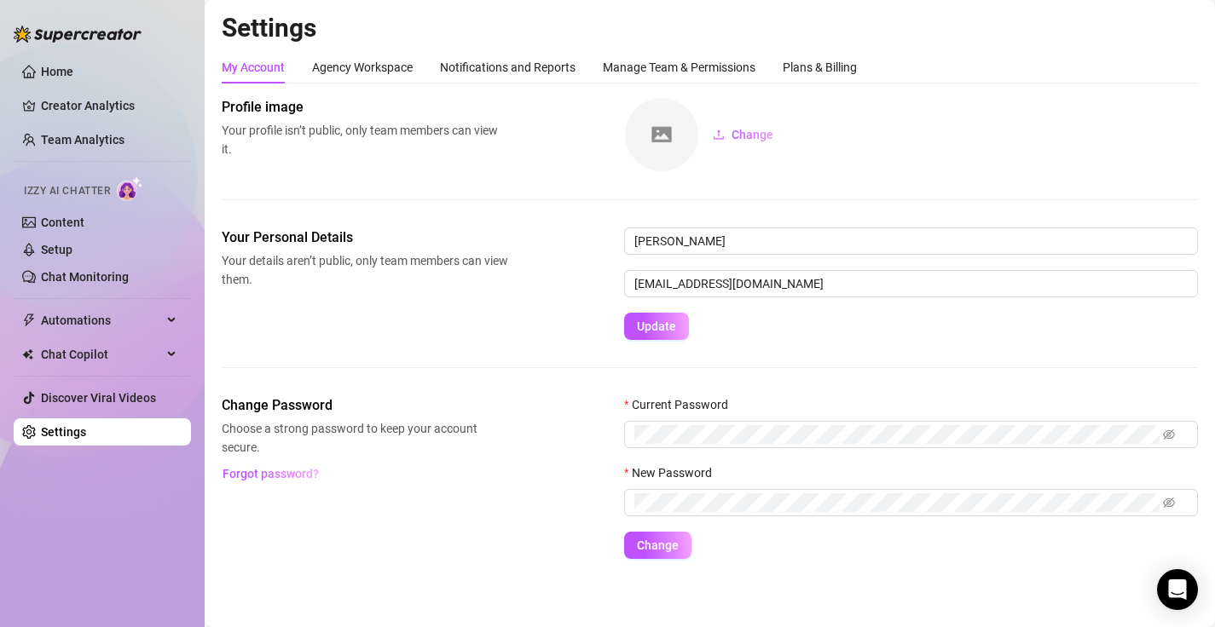
click at [790, 46] on div "Settings My Account Agency Workspace Notifications and Reports Manage Team & Pe…" at bounding box center [710, 296] width 976 height 568
click at [794, 56] on div "Plans & Billing" at bounding box center [820, 67] width 74 height 32
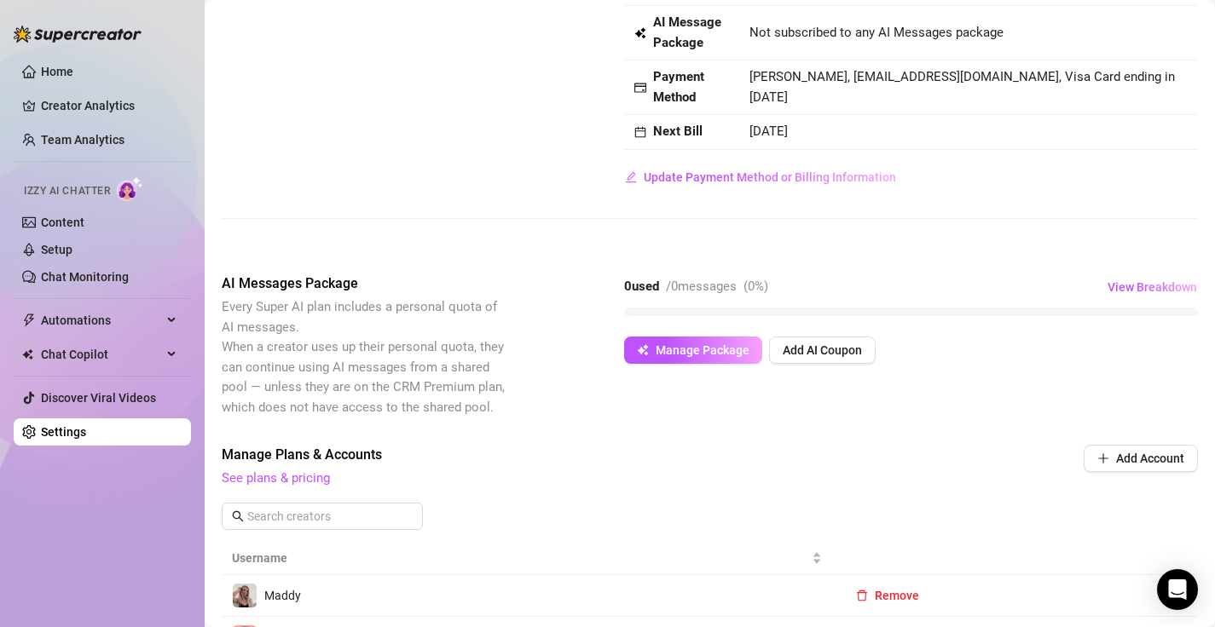
scroll to position [107, 0]
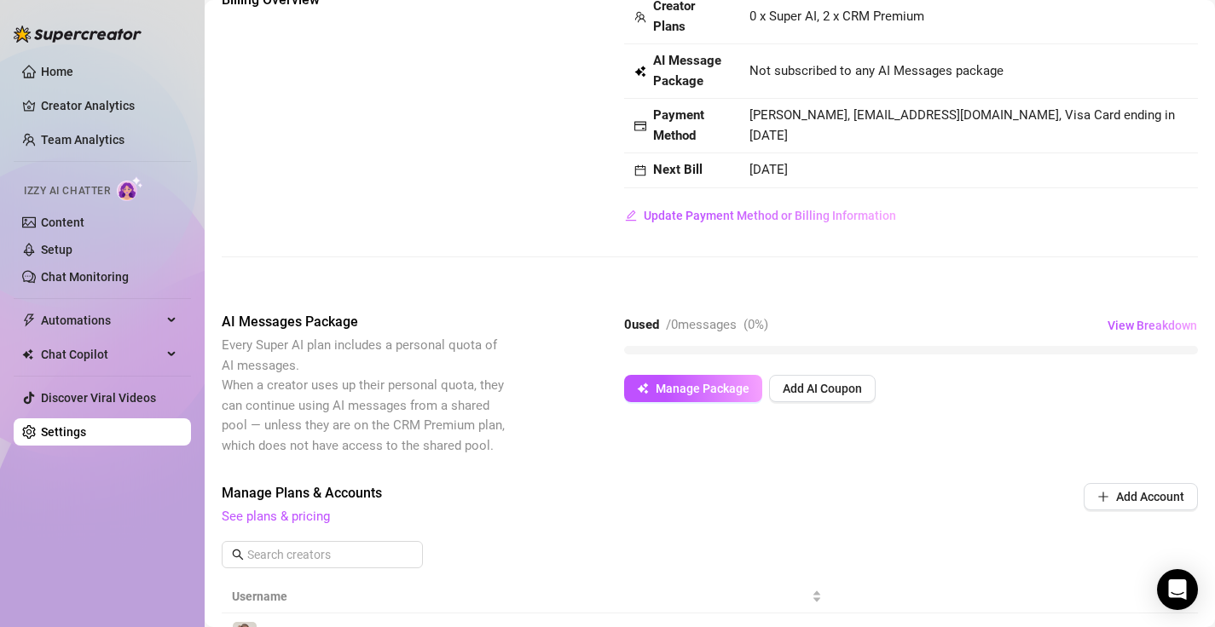
click at [681, 416] on div "AI Messages Package Every Super AI plan includes a personal quota of AI message…" at bounding box center [710, 384] width 976 height 144
click at [673, 397] on button "Manage Package" at bounding box center [693, 388] width 138 height 27
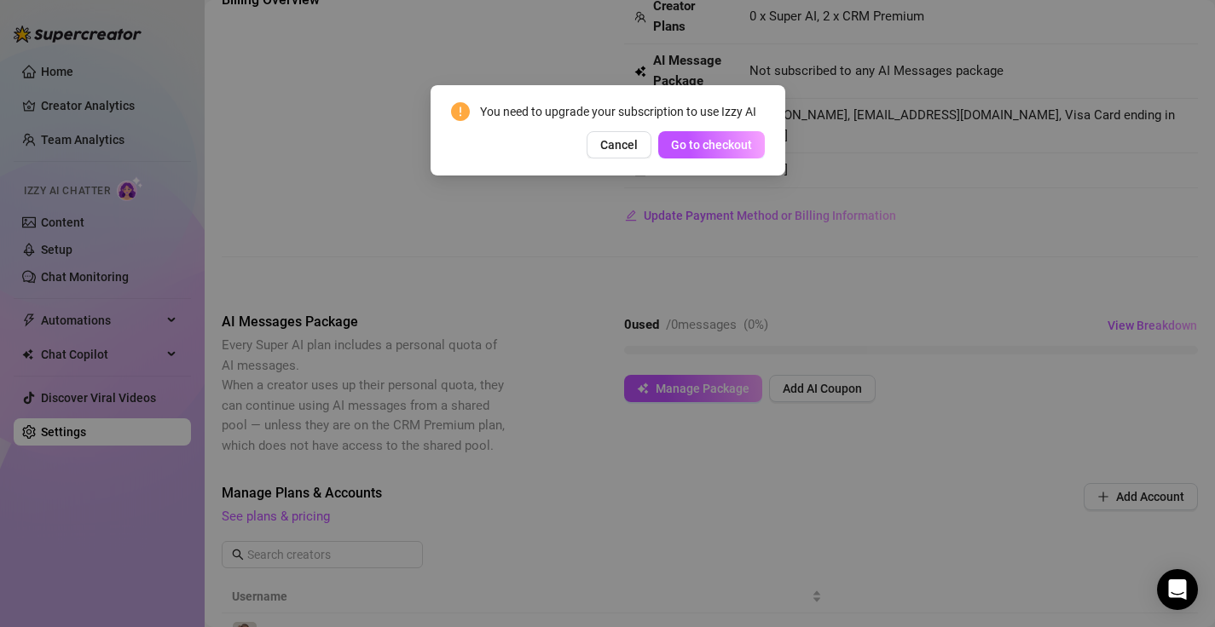
click at [685, 438] on div "You need to upgrade your subscription to use Izzy AI Cancel Go to checkout" at bounding box center [607, 313] width 1215 height 627
click at [628, 151] on span "Cancel" at bounding box center [619, 145] width 38 height 14
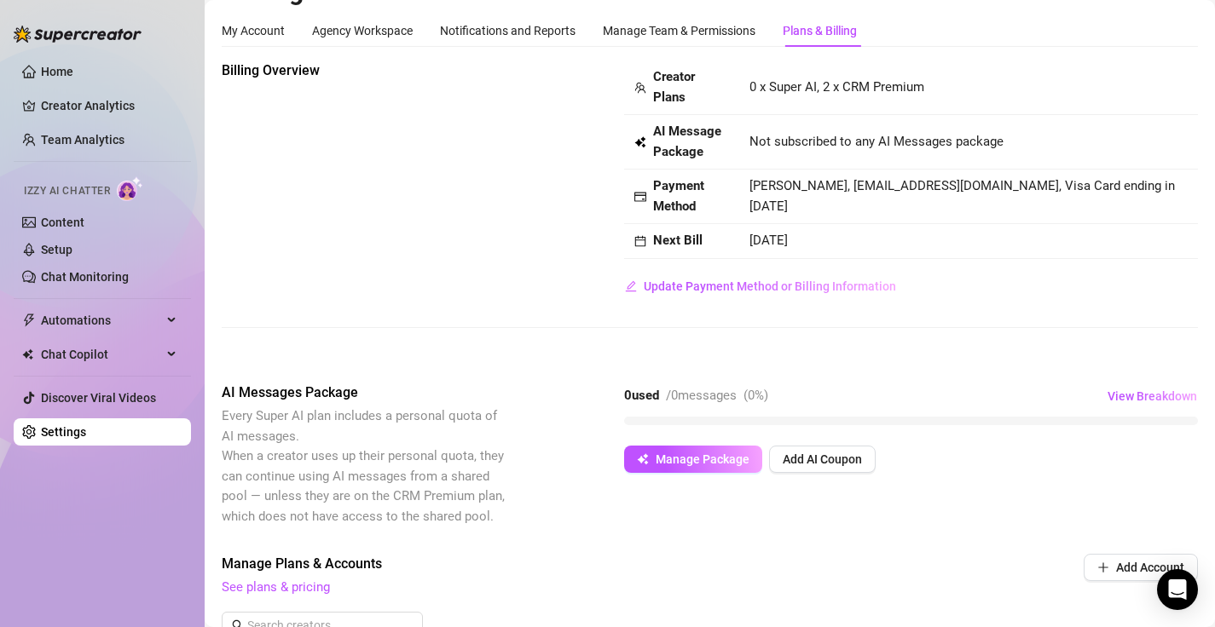
scroll to position [36, 0]
click at [1125, 402] on span "View Breakdown" at bounding box center [1152, 397] width 90 height 14
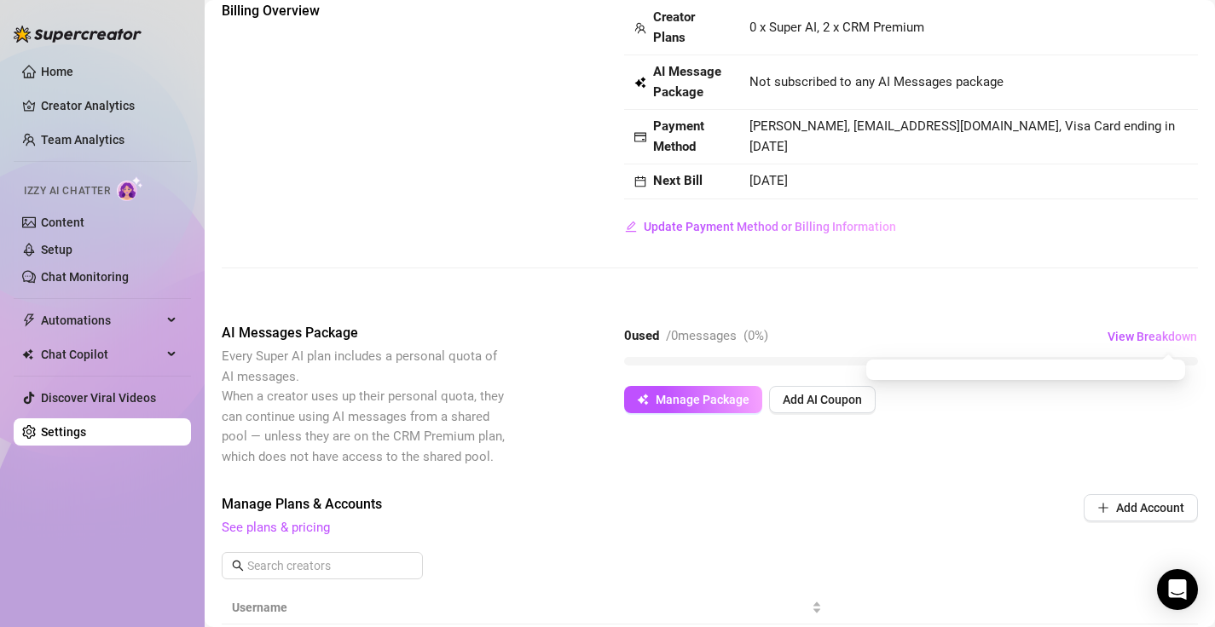
scroll to position [97, 0]
click at [843, 469] on div "Billing Overview Creator Plans 0 x Super AI, 2 x CRM Premium AI Message Package…" at bounding box center [710, 498] width 976 height 997
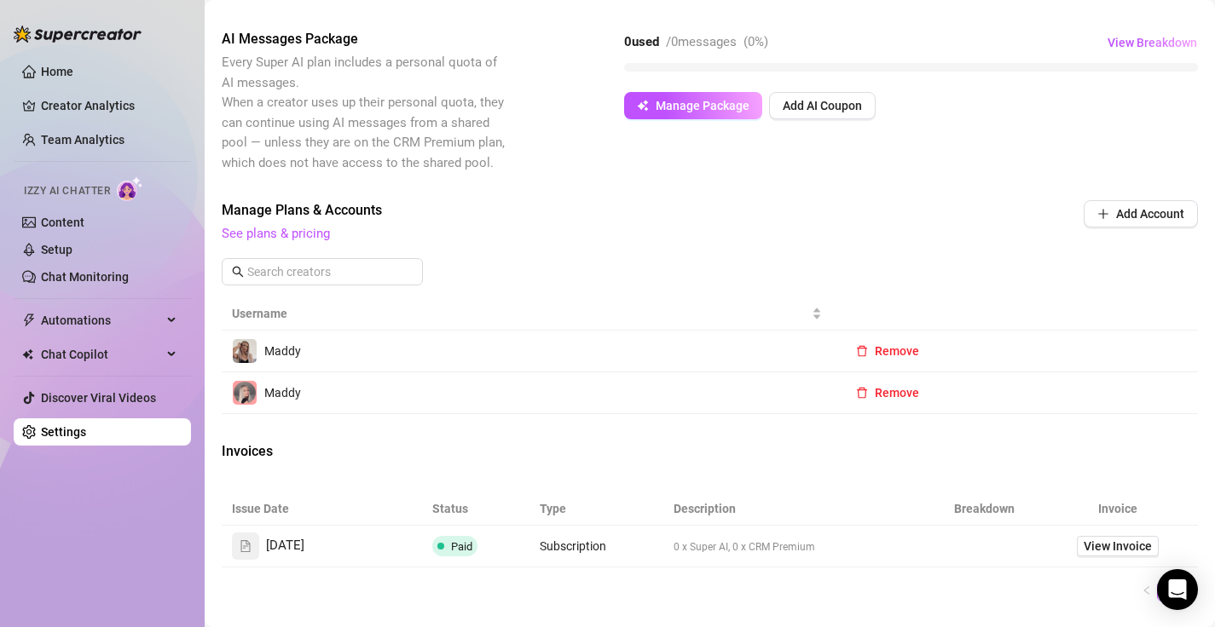
scroll to position [406, 0]
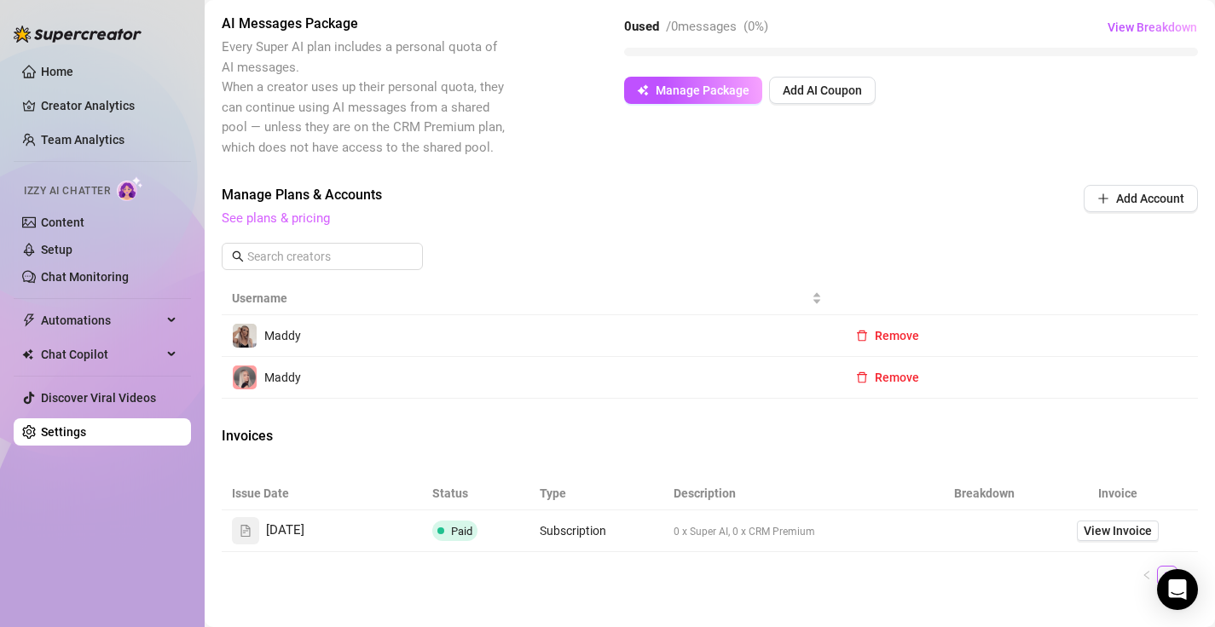
click at [315, 224] on link "See plans & pricing" at bounding box center [276, 218] width 108 height 15
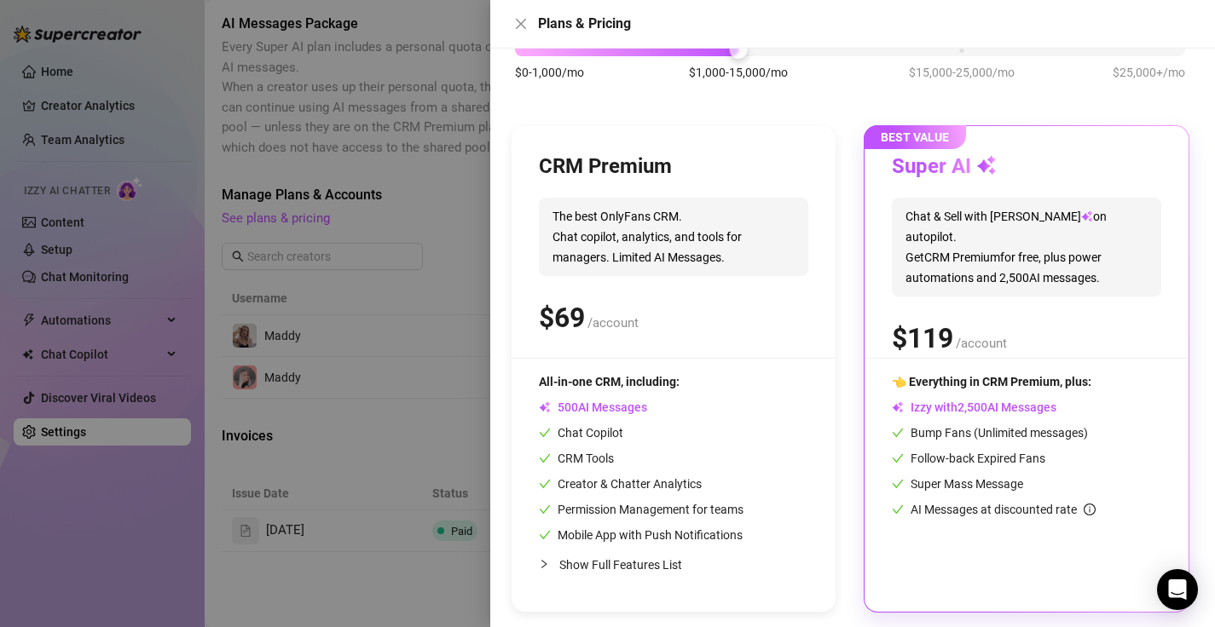
scroll to position [128, 0]
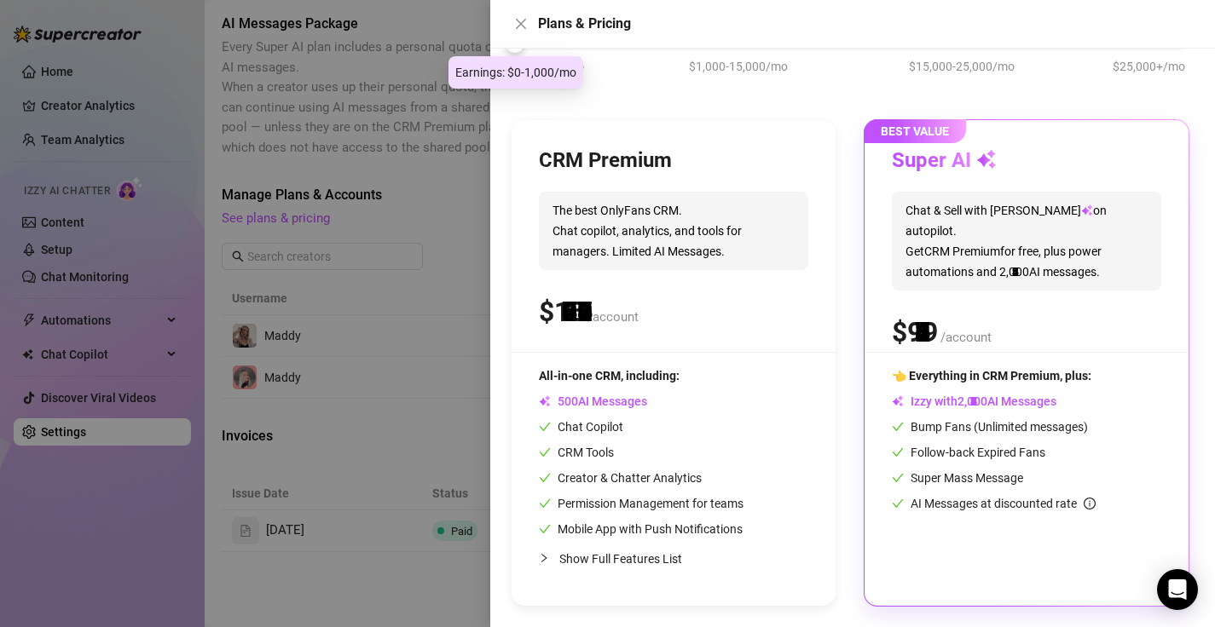
drag, startPoint x: 741, startPoint y: 50, endPoint x: 540, endPoint y: 55, distance: 201.2
click at [540, 55] on div "$0-1,000/mo $1,000-15,000/mo $15,000-25,000/mo $25,000+/mo" at bounding box center [850, 64] width 679 height 96
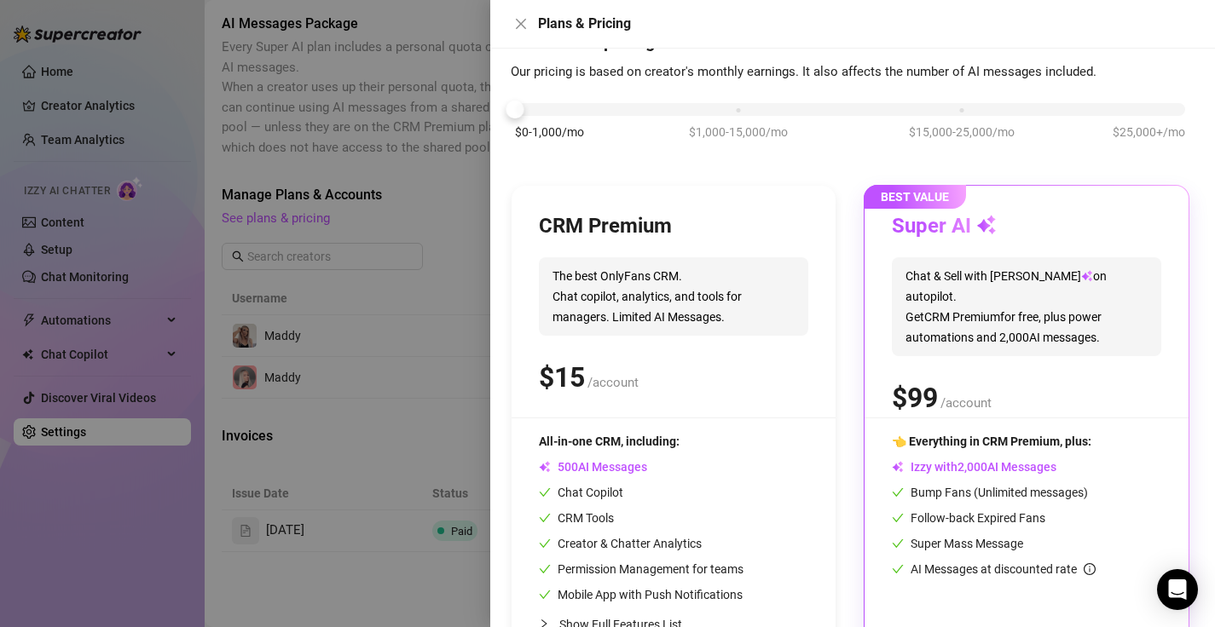
click at [724, 119] on div "$0-1,000/mo $1,000-15,000/mo $15,000-25,000/mo $25,000+/mo" at bounding box center [850, 130] width 679 height 96
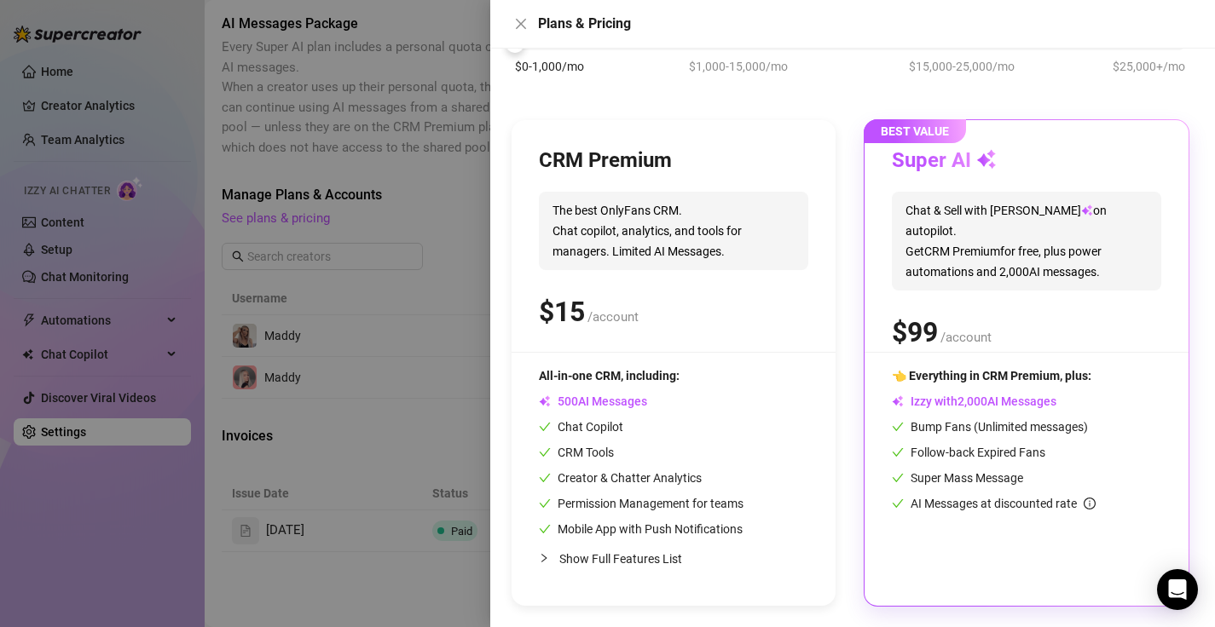
click at [448, 344] on div at bounding box center [607, 313] width 1215 height 627
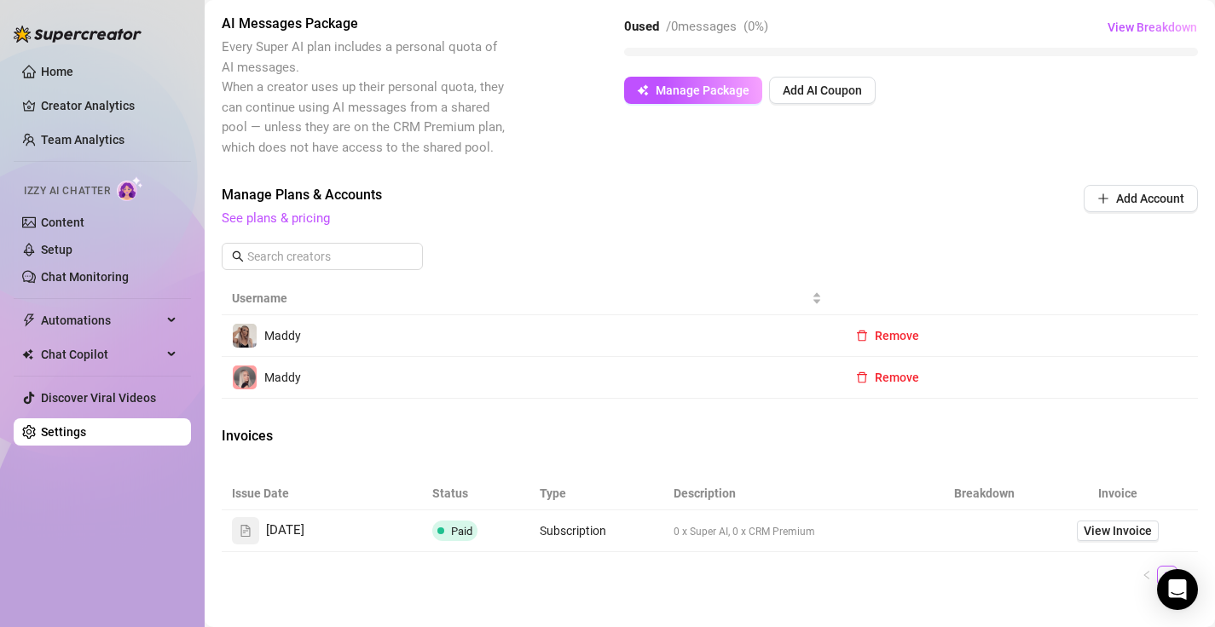
click at [709, 534] on span "0 x Super AI, 0 x CRM Premium" at bounding box center [744, 532] width 142 height 12
click at [679, 532] on span "0 x Super AI, 0 x CRM Premium" at bounding box center [744, 532] width 142 height 12
drag, startPoint x: 691, startPoint y: 533, endPoint x: 657, endPoint y: 536, distance: 34.3
click at [663, 536] on td "0 x Super AI, 0 x CRM Premium" at bounding box center [797, 532] width 268 height 42
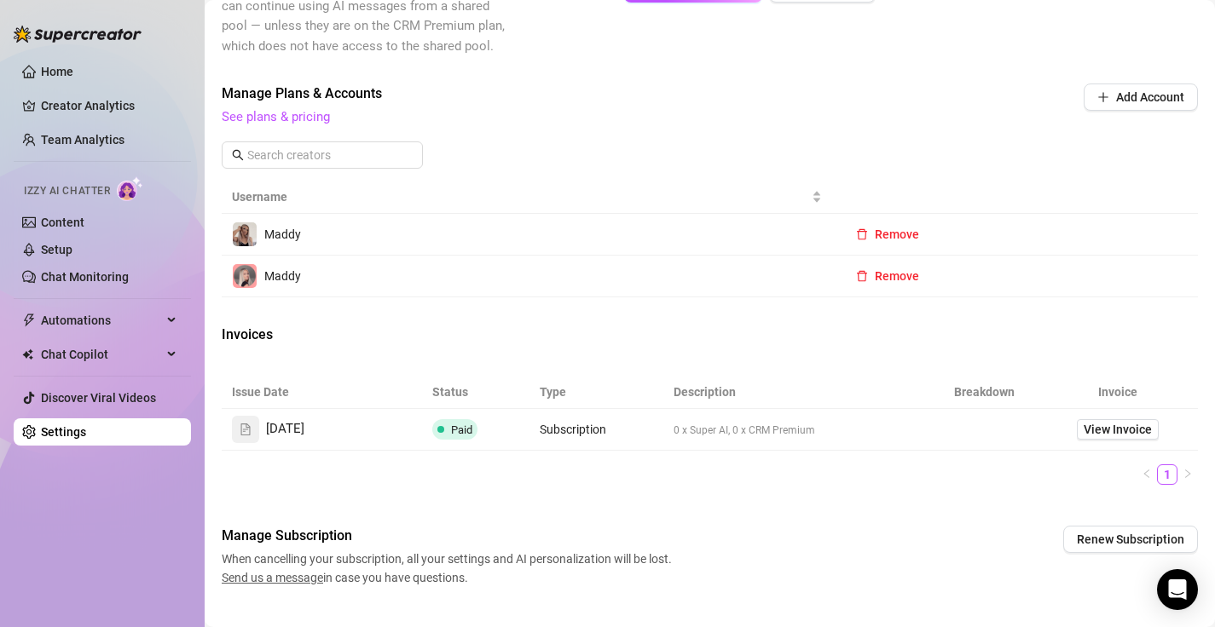
scroll to position [511, 0]
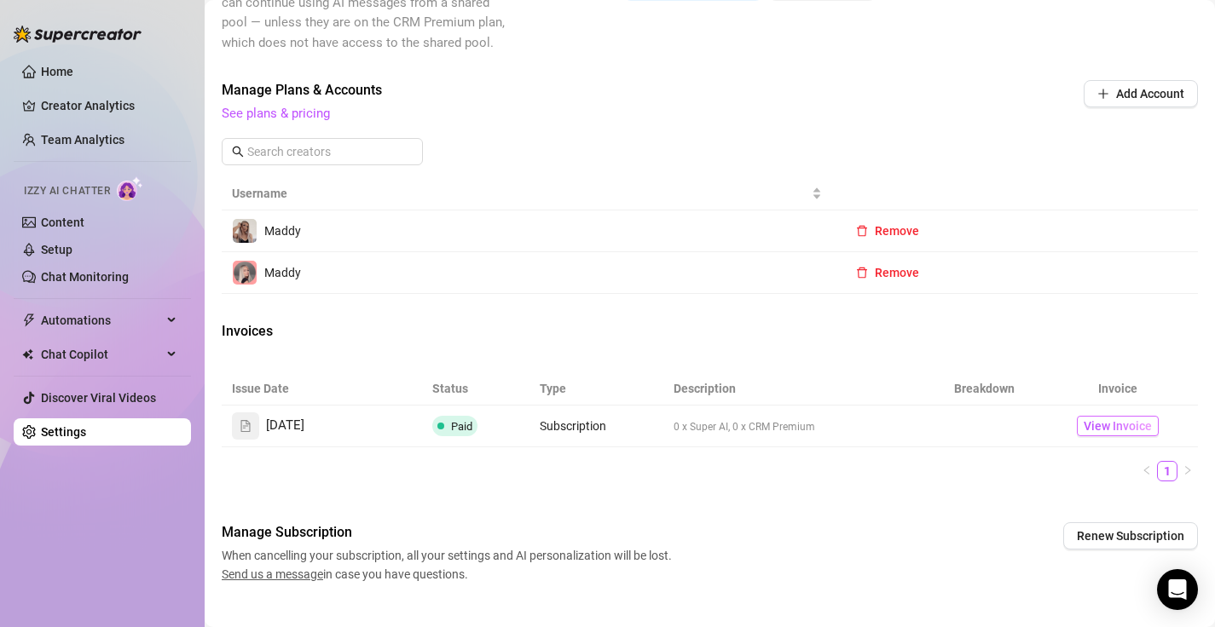
click at [1096, 429] on span "View Invoice" at bounding box center [1117, 426] width 68 height 19
click at [701, 427] on span "0 x Super AI, 0 x CRM Premium" at bounding box center [744, 427] width 142 height 12
click at [760, 440] on td "0 x Super AI, 0 x CRM Premium" at bounding box center [797, 427] width 268 height 42
click at [749, 432] on span "0 x Super AI, 0 x CRM Premium" at bounding box center [744, 427] width 142 height 12
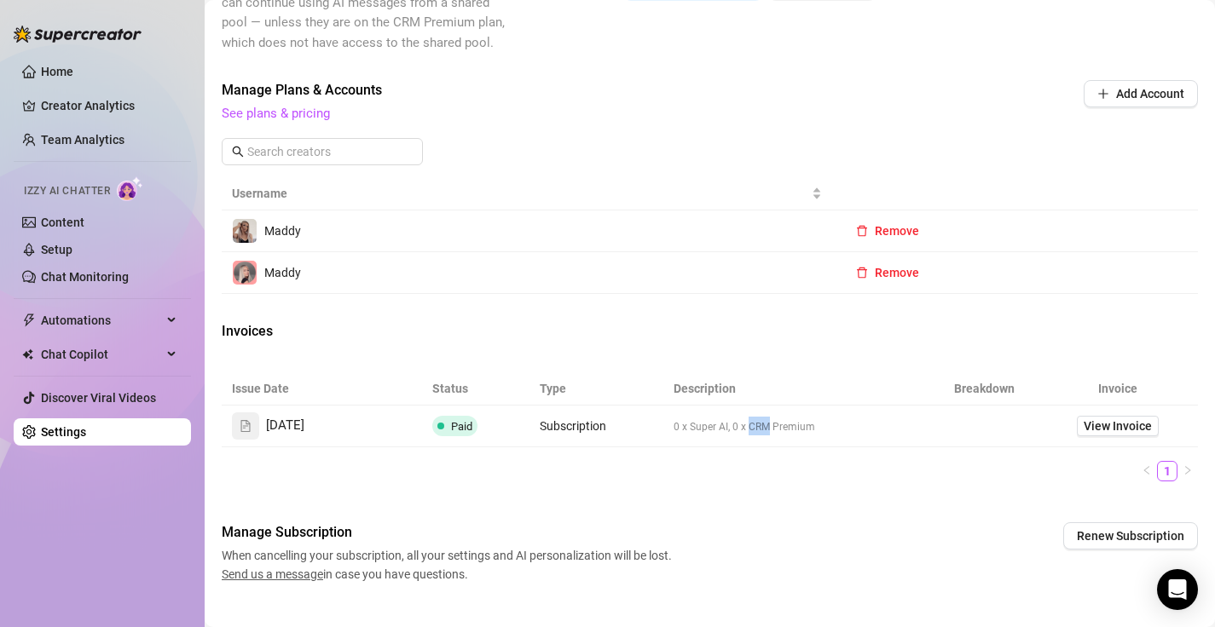
click at [749, 432] on span "0 x Super AI, 0 x CRM Premium" at bounding box center [744, 427] width 142 height 12
click at [799, 432] on span "0 x Super AI, 0 x CRM Premium" at bounding box center [744, 427] width 142 height 12
click at [775, 469] on ul "1" at bounding box center [710, 471] width 976 height 20
click at [1176, 558] on div "Manage Subscription When cancelling your subscription, all your settings and AI…" at bounding box center [710, 553] width 976 height 61
click at [1176, 592] on icon "Open Intercom Messenger" at bounding box center [1177, 590] width 20 height 22
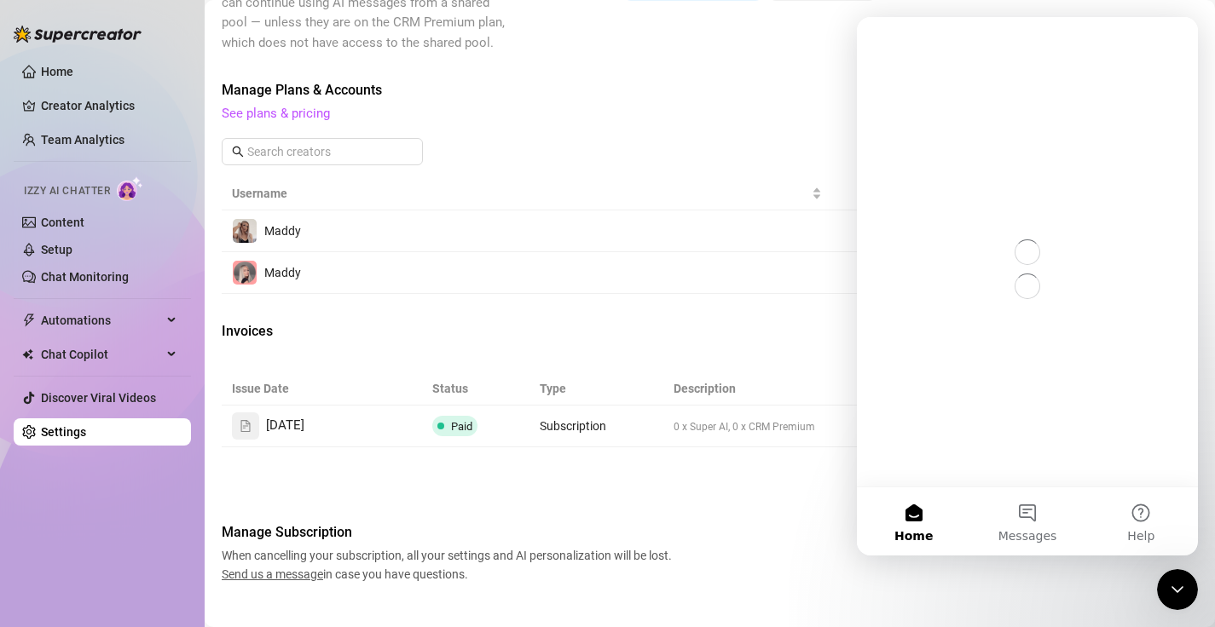
scroll to position [0, 0]
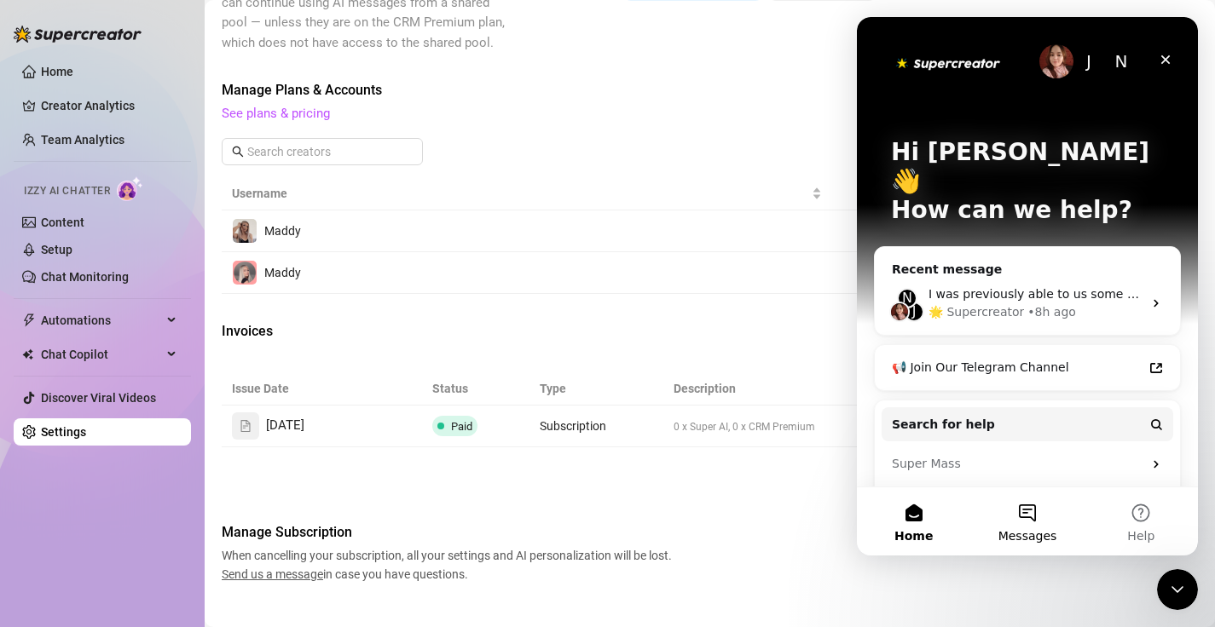
click at [1030, 532] on span "Messages" at bounding box center [1027, 536] width 59 height 12
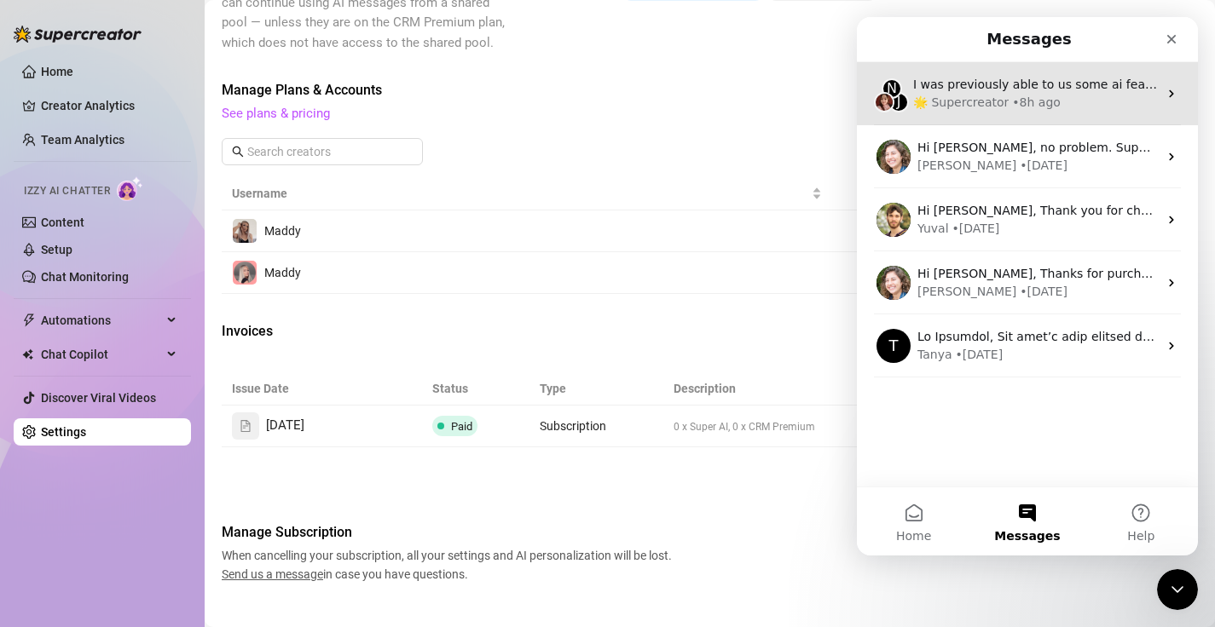
click at [1012, 103] on div "• 8h ago" at bounding box center [1036, 103] width 49 height 18
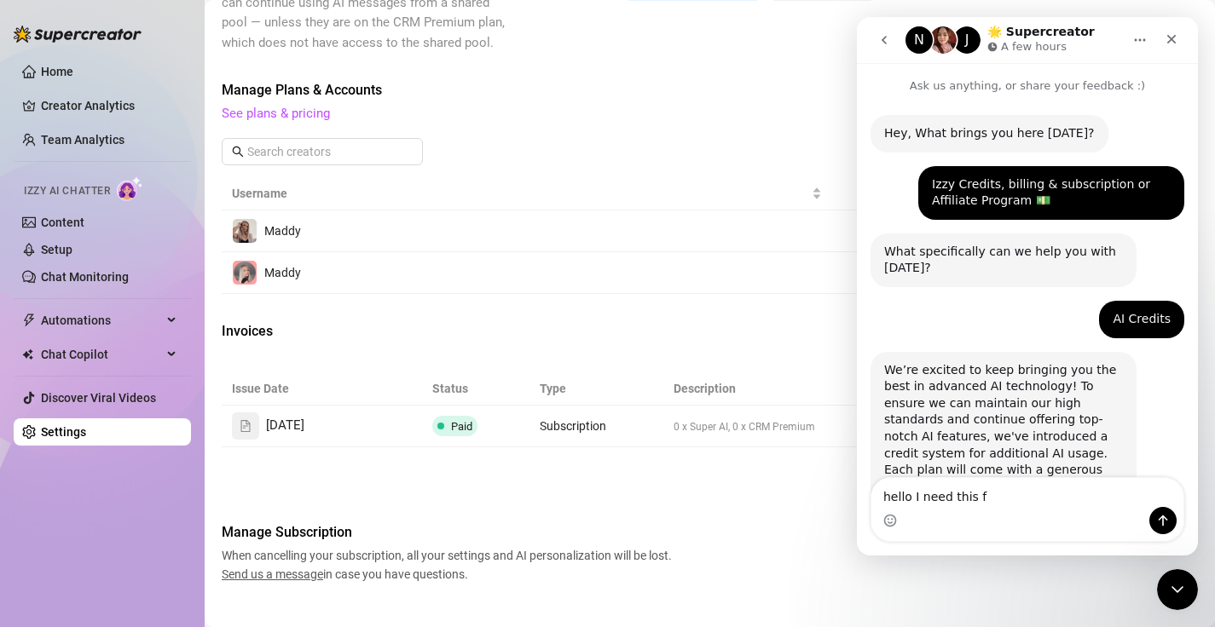
scroll to position [1026, 0]
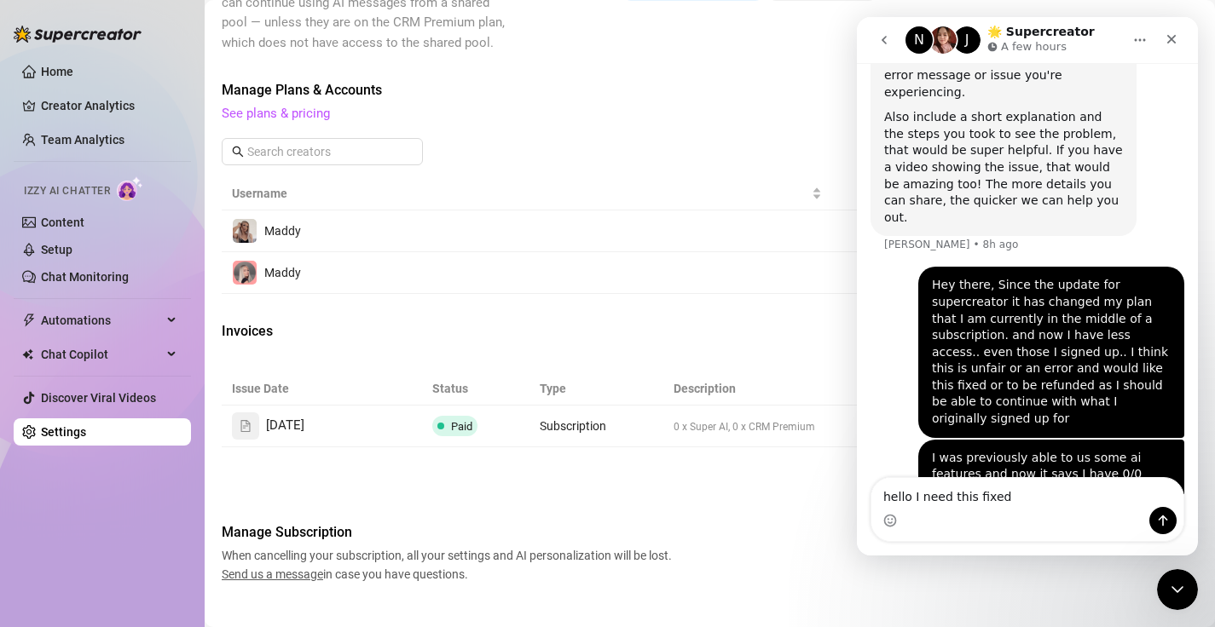
type textarea "hello I need this fixed"
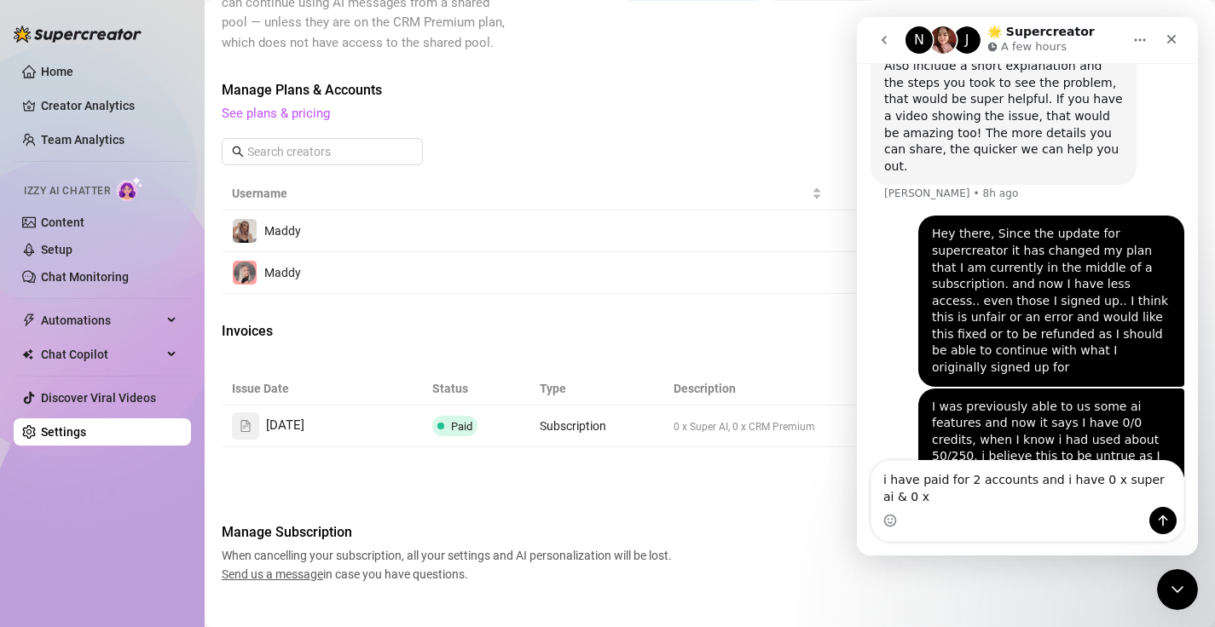
scroll to position [1094, 0]
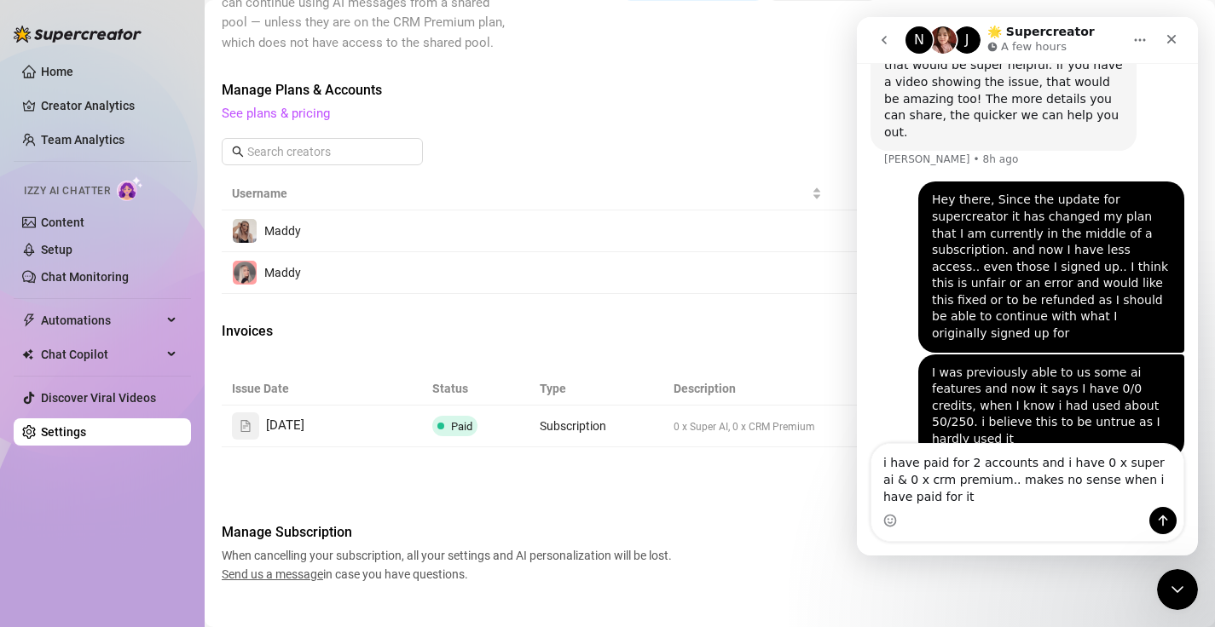
type textarea "i have paid for 2 accounts and i have 0 x super ai & 0 x crm premium.. makes no…"
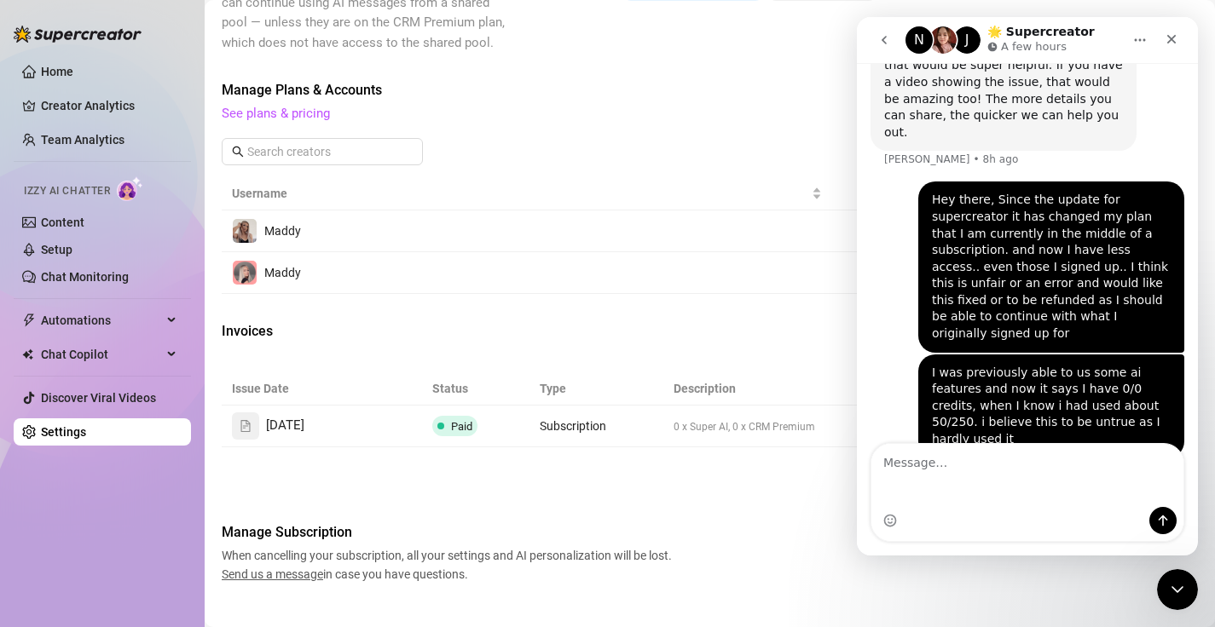
scroll to position [1149, 0]
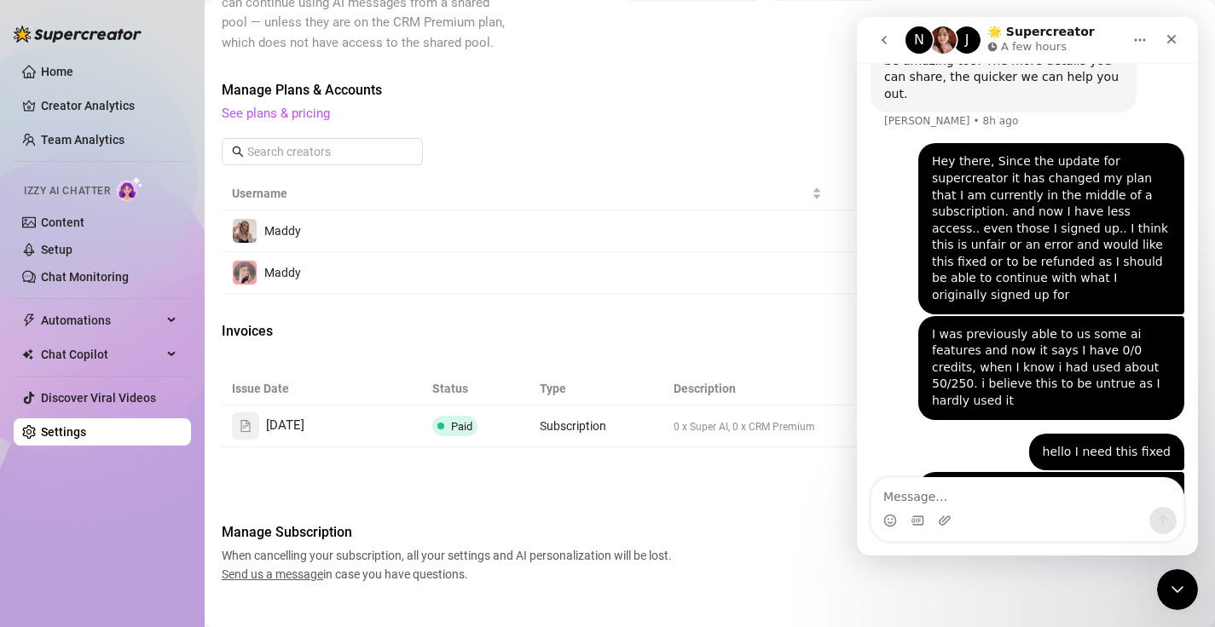
click at [612, 449] on div "Issue Date Status Type Description Breakdown Invoice [DATE] Paid Subscription 0…" at bounding box center [710, 427] width 976 height 109
